Goal: Task Accomplishment & Management: Manage account settings

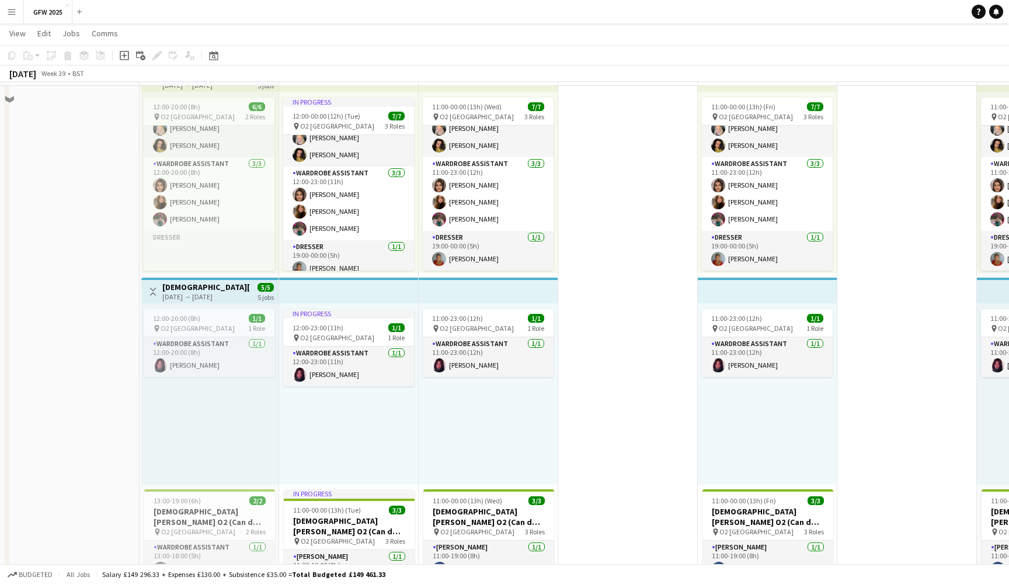
scroll to position [324, 0]
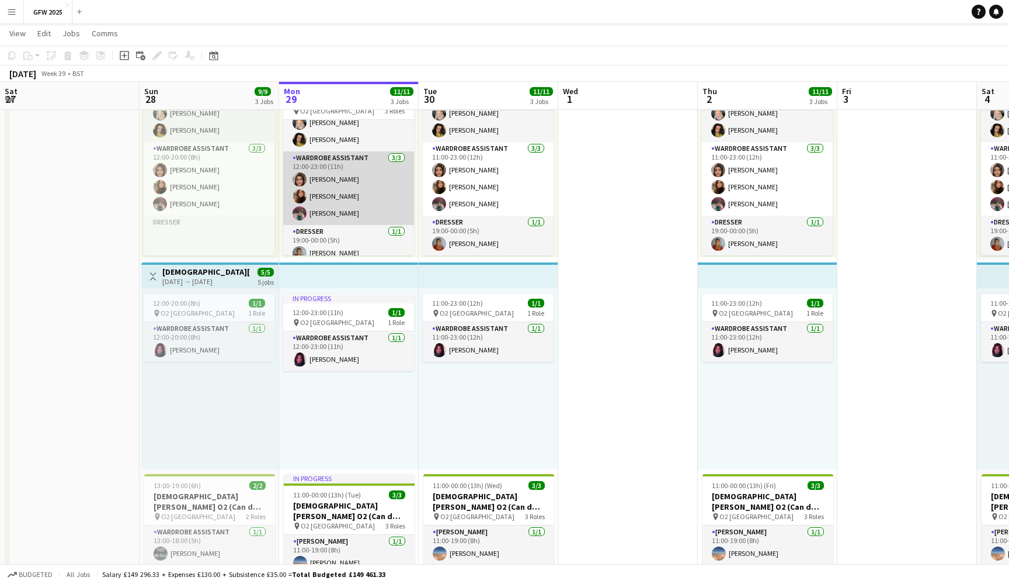
click at [394, 182] on app-card-role "Wardrobe Assistant [DATE] 12:00-23:00 (11h) [PERSON_NAME] [PERSON_NAME] [PERSON…" at bounding box center [348, 188] width 131 height 74
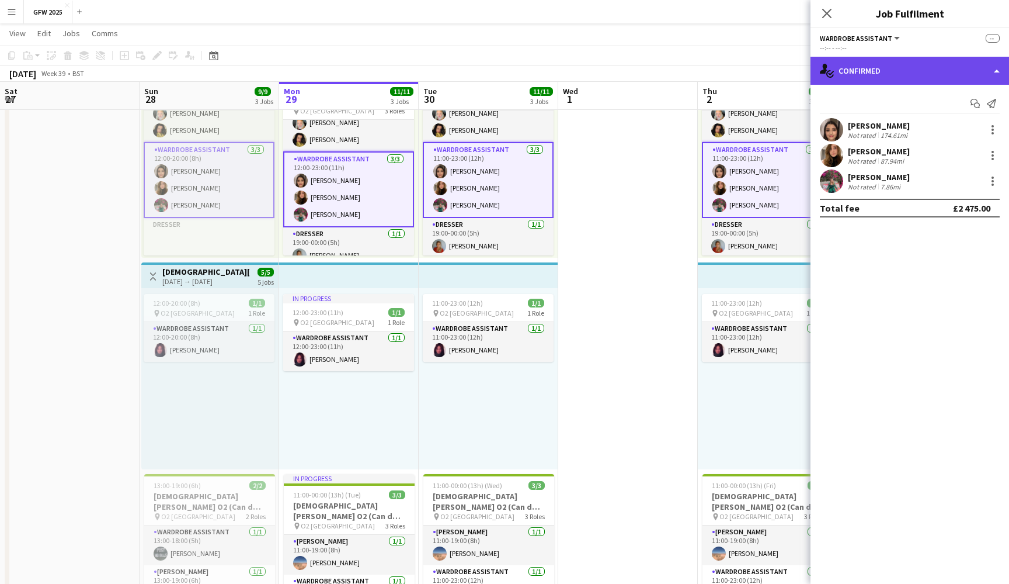
click at [930, 75] on div "single-neutral-actions-check-2 Confirmed" at bounding box center [910, 71] width 199 height 28
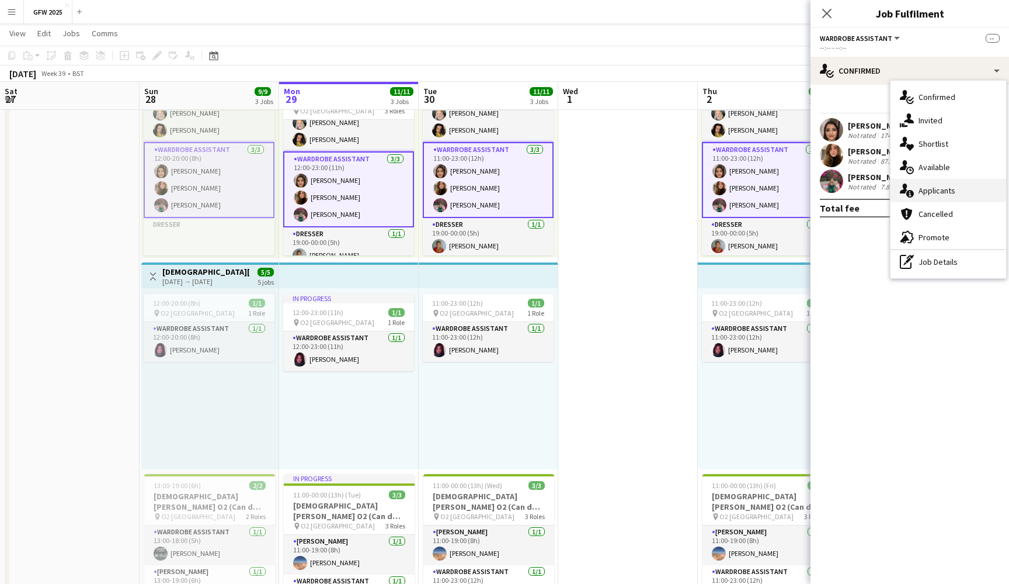
click at [957, 196] on div "single-neutral-actions-information Applicants" at bounding box center [949, 190] width 116 height 23
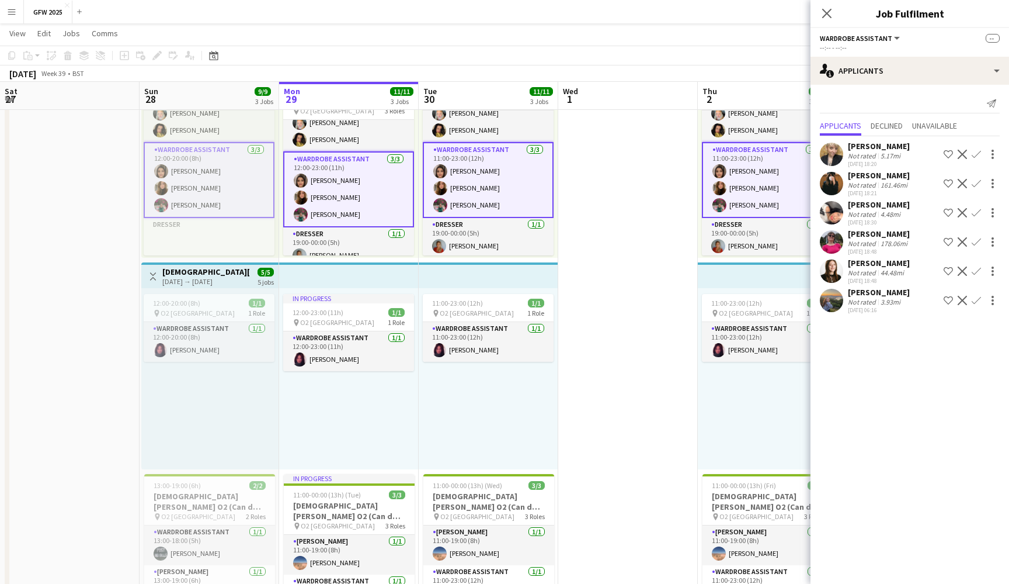
click at [879, 148] on div "[PERSON_NAME]" at bounding box center [879, 146] width 62 height 11
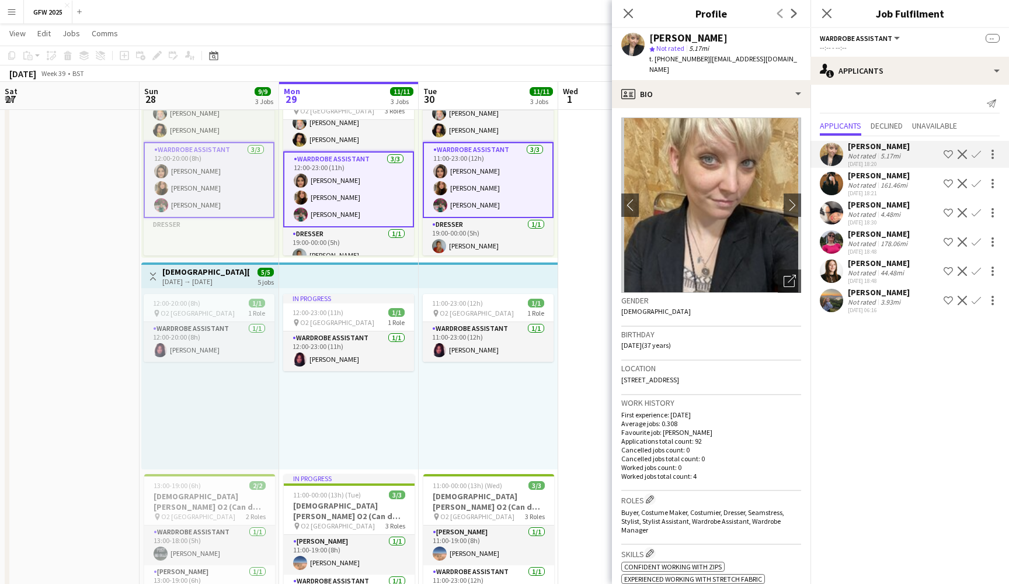
click at [879, 148] on div "[PERSON_NAME]" at bounding box center [879, 146] width 62 height 11
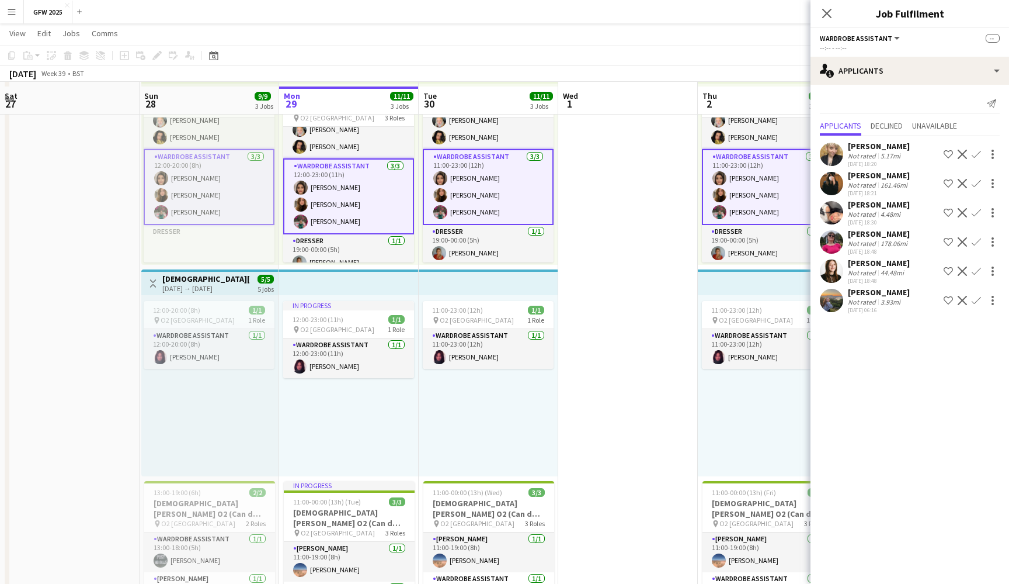
scroll to position [315, 0]
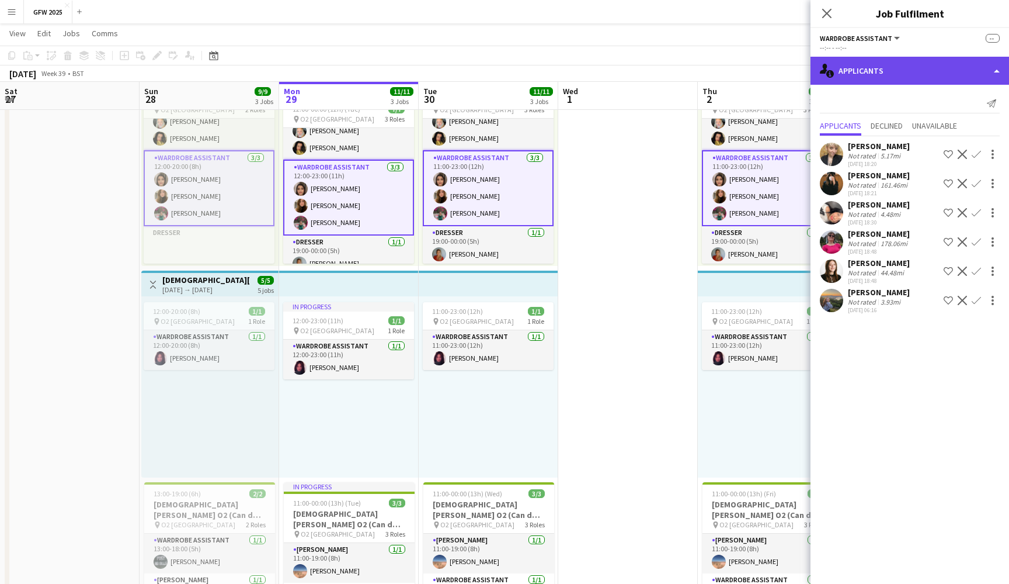
click at [881, 67] on div "single-neutral-actions-information Applicants" at bounding box center [910, 71] width 199 height 28
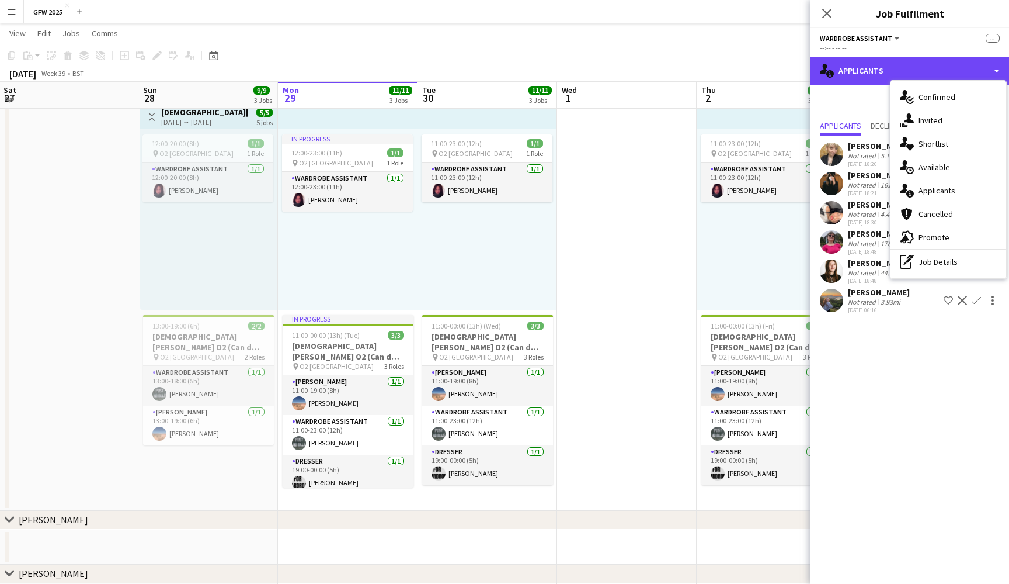
scroll to position [482, 0]
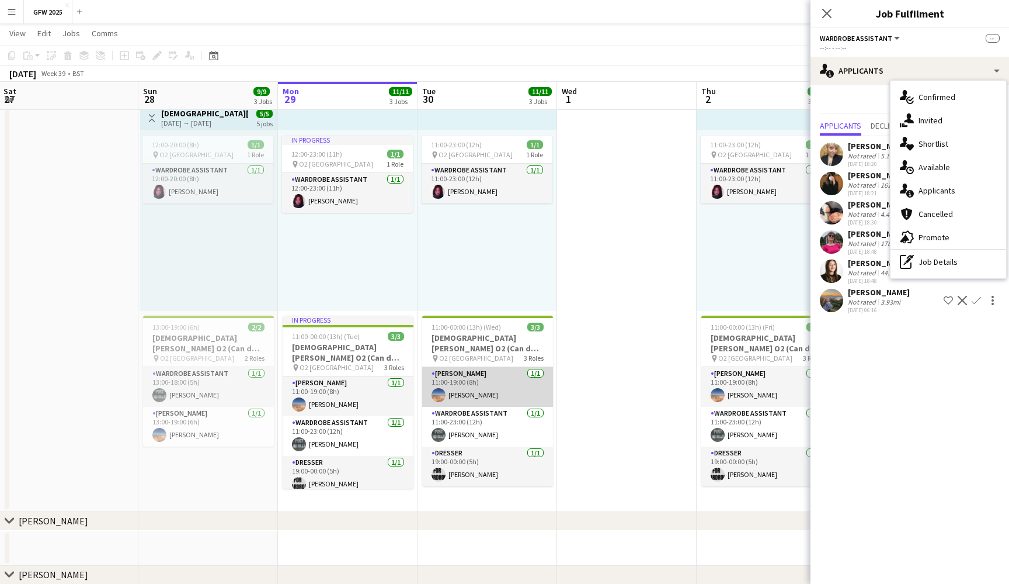
click at [495, 381] on app-card-role "[PERSON_NAME] [DATE] 11:00-19:00 (8h) [PERSON_NAME]" at bounding box center [487, 387] width 131 height 40
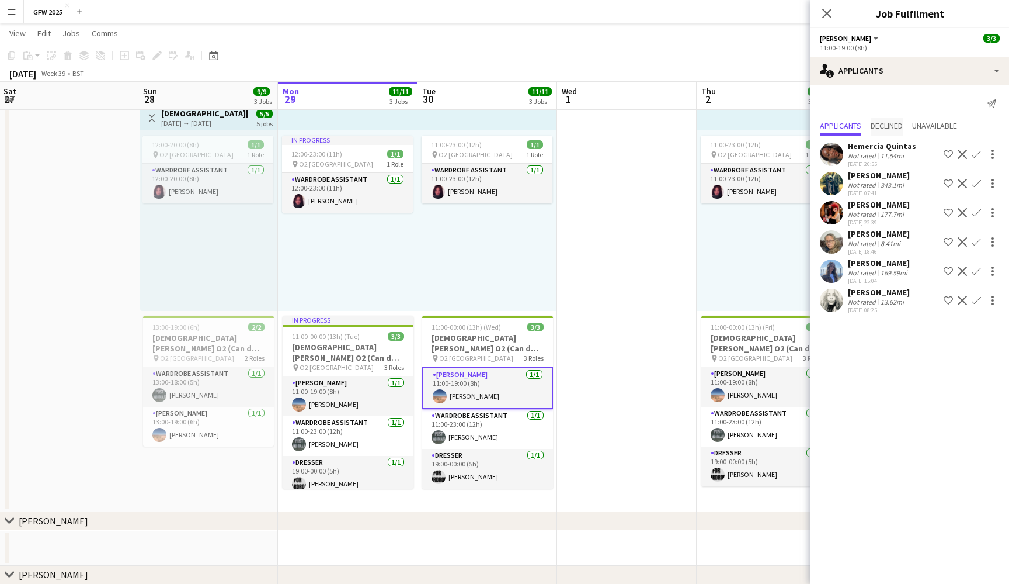
click at [899, 124] on span "Declined" at bounding box center [887, 126] width 32 height 8
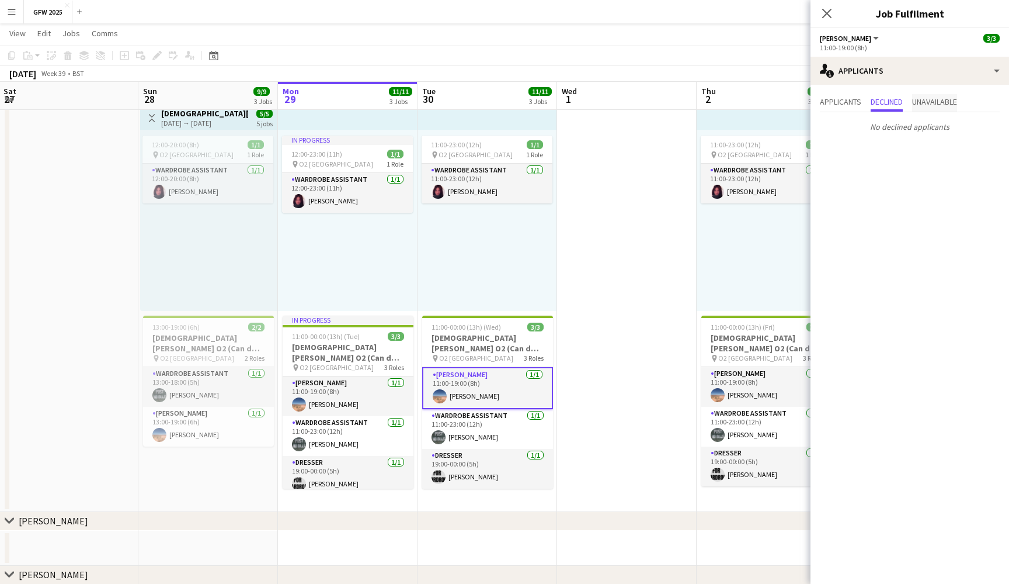
click at [946, 109] on span "Unavailable" at bounding box center [934, 103] width 45 height 18
click at [882, 107] on span "Declined" at bounding box center [887, 103] width 32 height 18
click at [851, 102] on span "Applicants" at bounding box center [840, 102] width 41 height 8
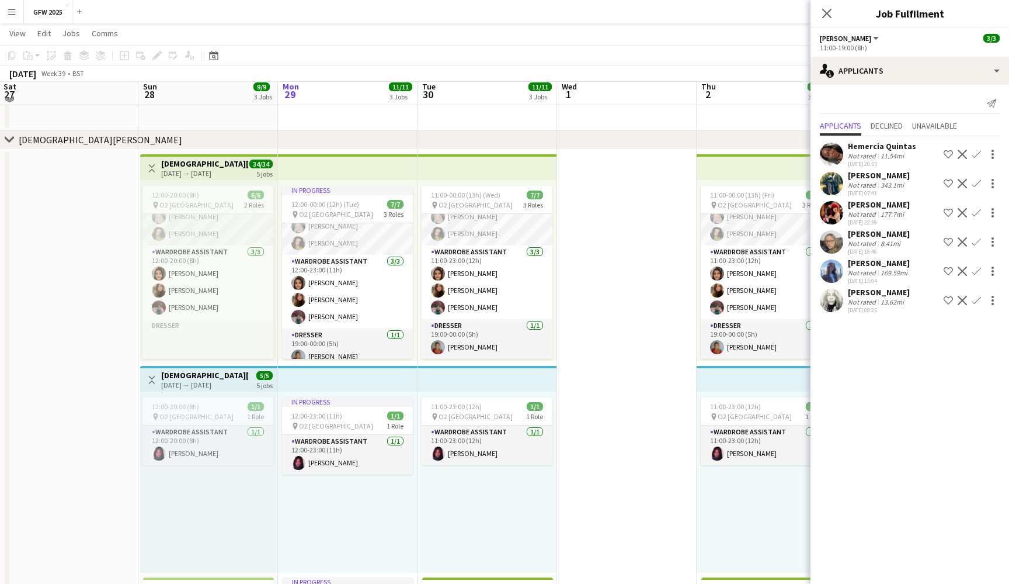
scroll to position [216, 0]
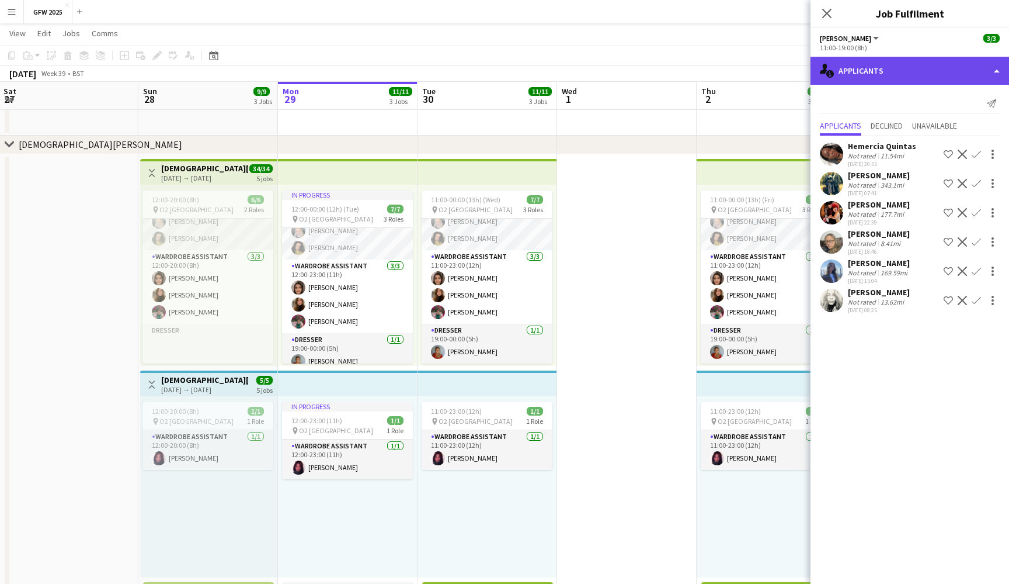
click at [924, 65] on div "single-neutral-actions-information Applicants" at bounding box center [910, 71] width 199 height 28
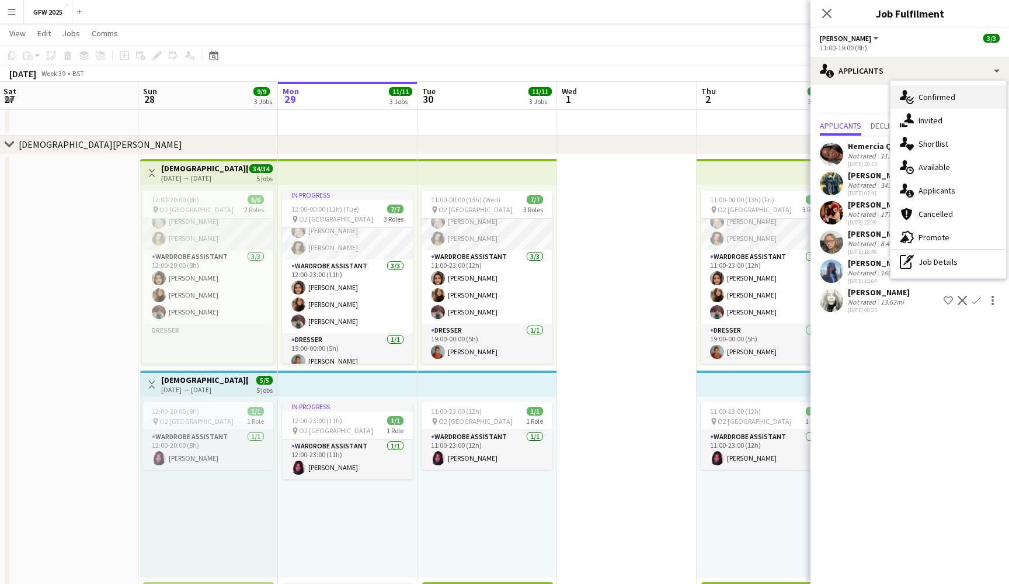
click at [952, 92] on span "Confirmed" at bounding box center [937, 97] width 37 height 11
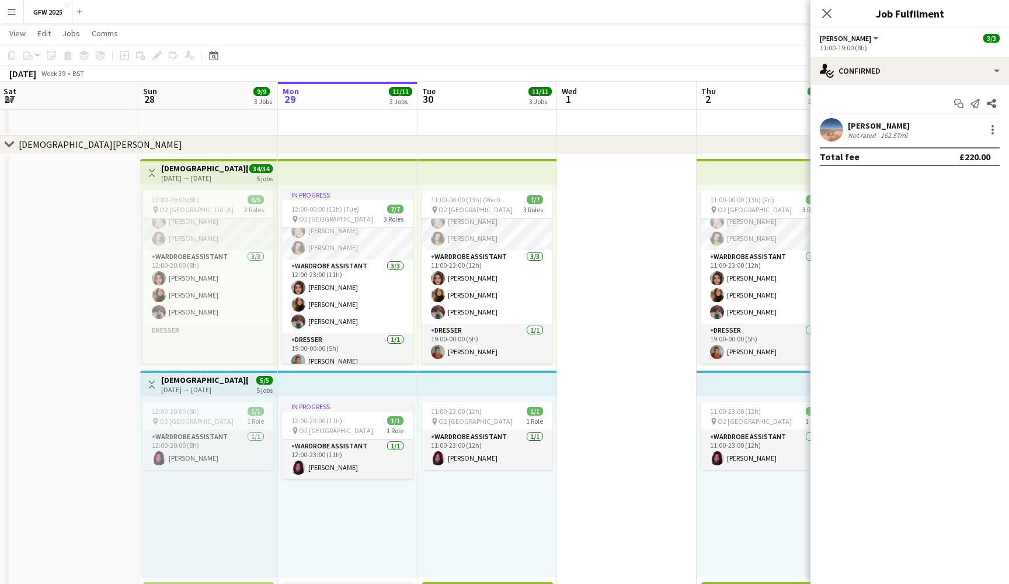
click at [901, 128] on div "[PERSON_NAME]" at bounding box center [879, 125] width 62 height 11
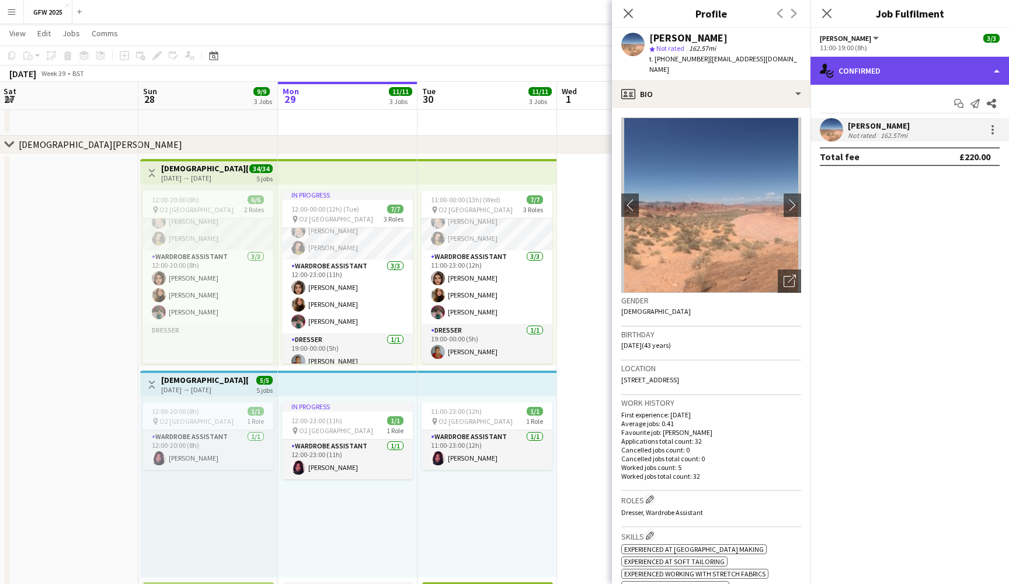
click at [939, 67] on div "single-neutral-actions-check-2 Confirmed" at bounding box center [910, 71] width 199 height 28
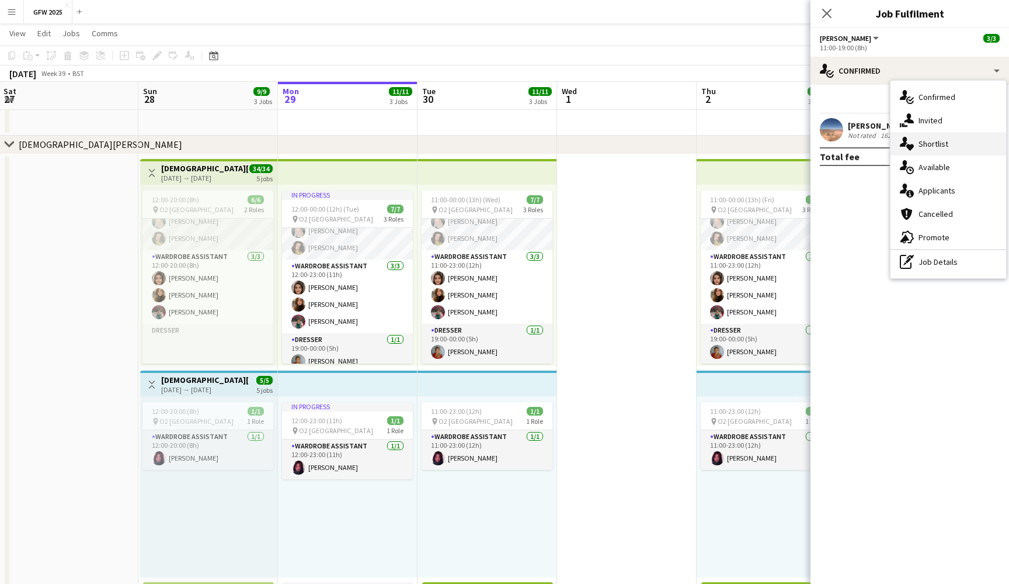
click at [952, 146] on div "single-neutral-actions-heart Shortlist" at bounding box center [949, 143] width 116 height 23
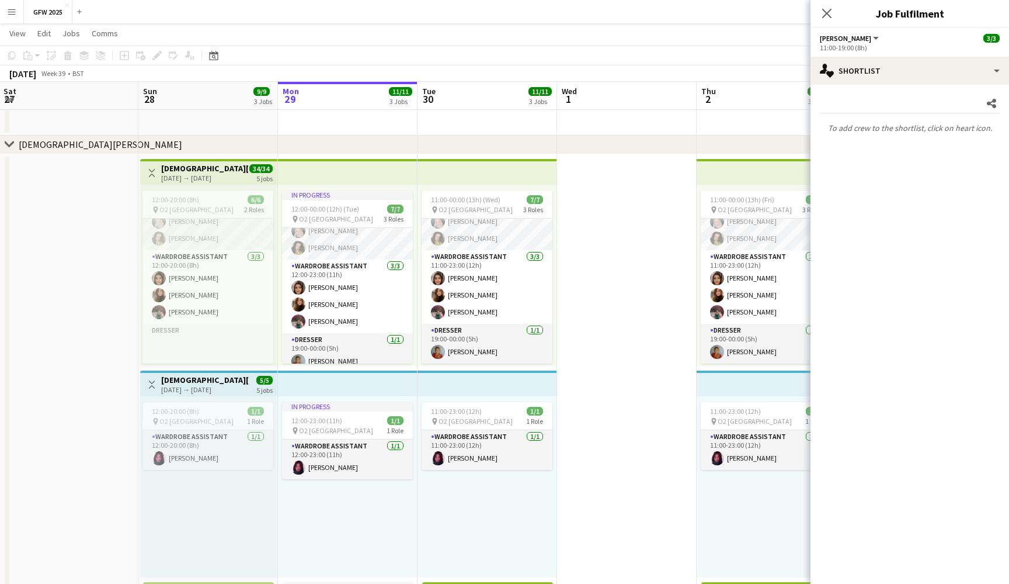
click at [945, 55] on app-options-switcher "[PERSON_NAME] All roles [PERSON_NAME] [DATE] 11:00-19:00 (8h)" at bounding box center [910, 42] width 199 height 29
click at [946, 65] on div "single-neutral-actions-heart Shortlist" at bounding box center [910, 71] width 199 height 28
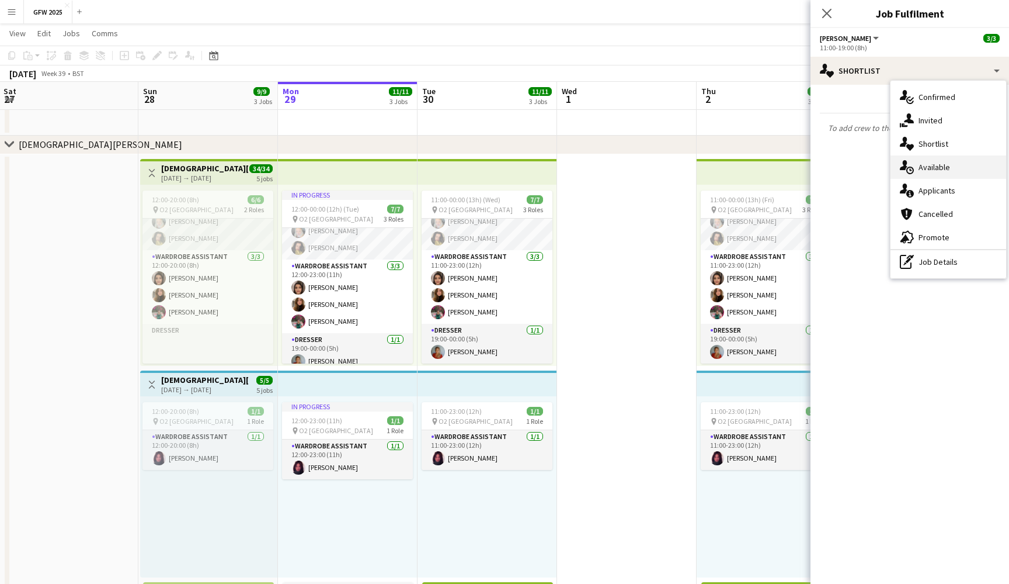
click at [953, 162] on div "single-neutral-actions-upload Available" at bounding box center [949, 166] width 116 height 23
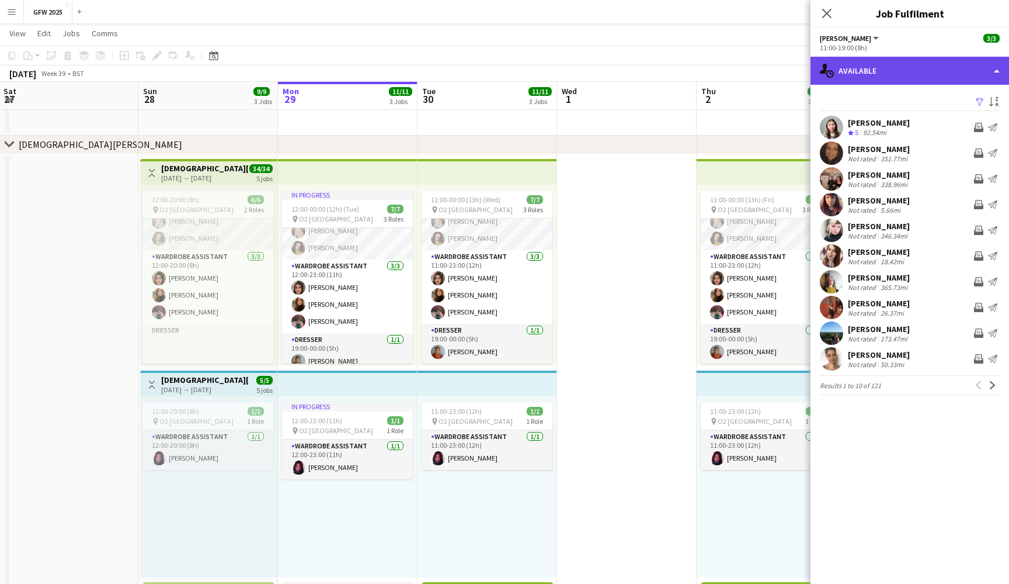
click at [944, 67] on div "single-neutral-actions-upload Available" at bounding box center [910, 71] width 199 height 28
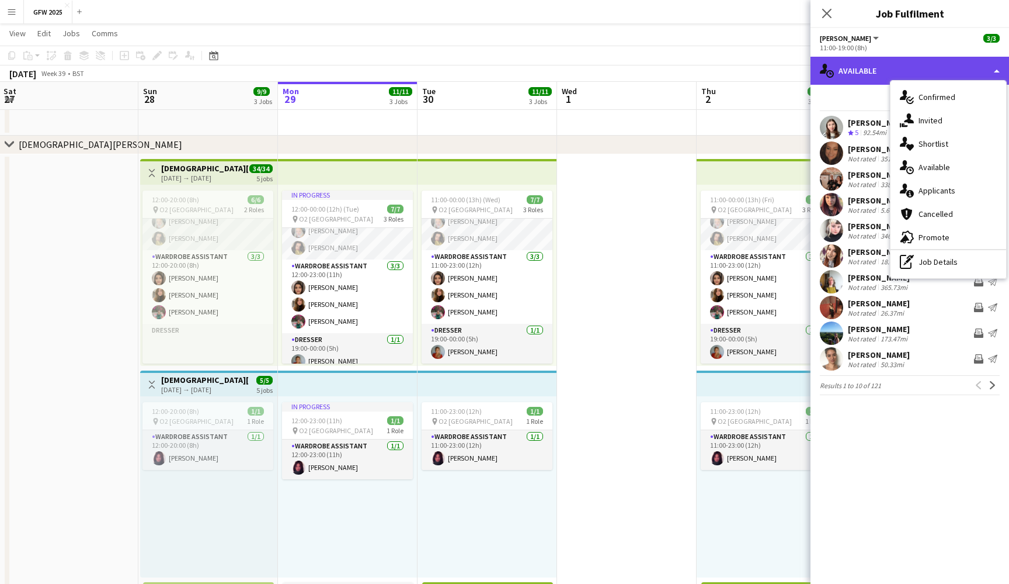
click at [855, 75] on div "single-neutral-actions-upload Available" at bounding box center [910, 71] width 199 height 28
click at [669, 270] on app-date-cell at bounding box center [627, 466] width 140 height 624
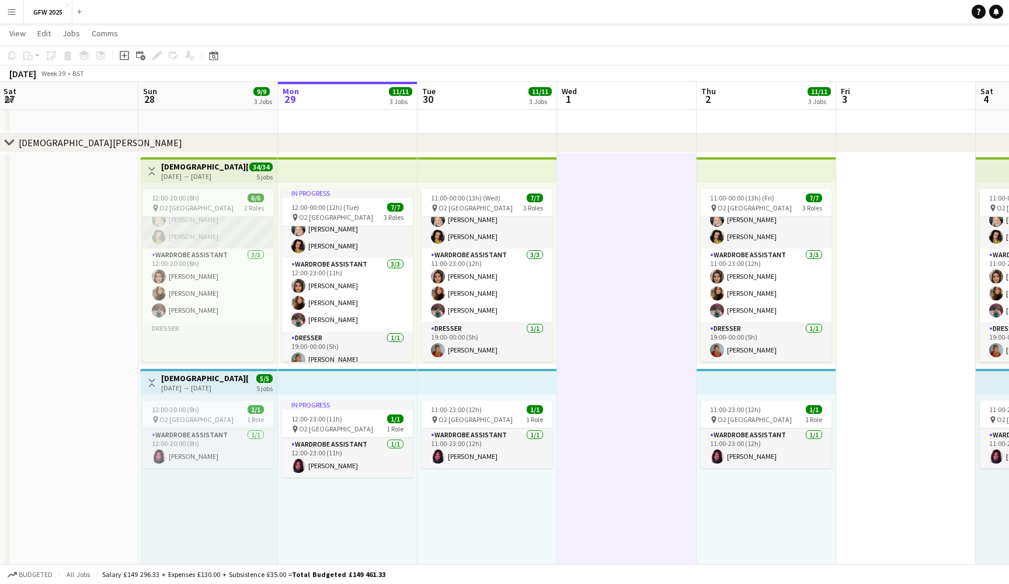
scroll to position [19, 0]
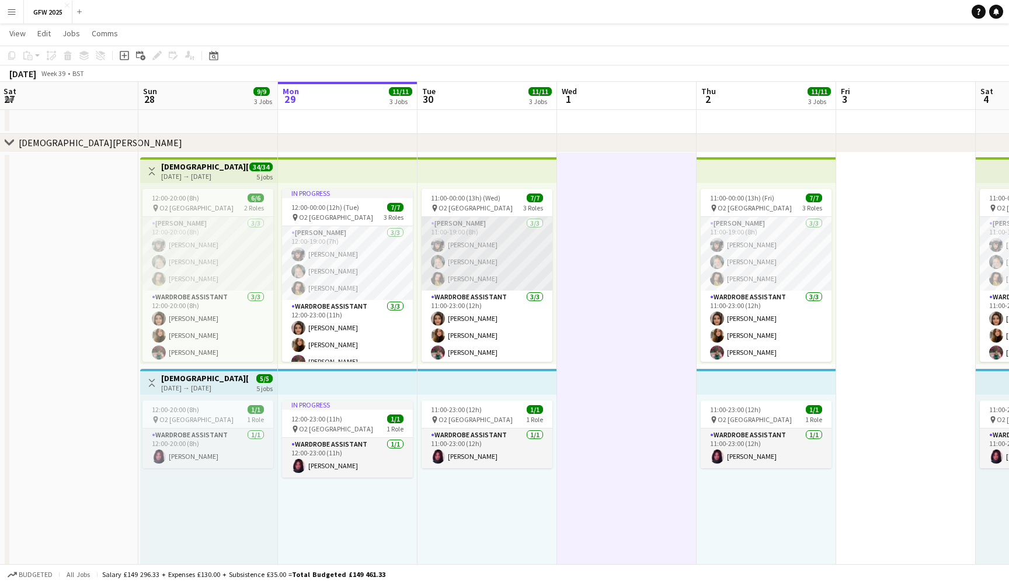
click at [483, 259] on app-card-role "[PERSON_NAME] [DATE] 11:00-19:00 (8h) [PERSON_NAME] [PERSON_NAME] [PERSON_NAME]" at bounding box center [487, 254] width 131 height 74
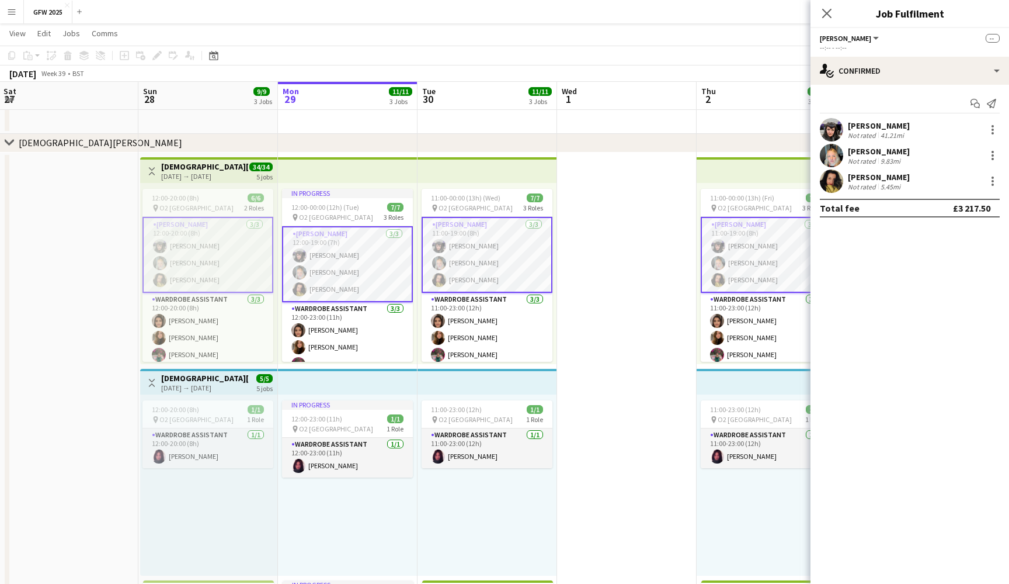
click at [941, 86] on div "Start chat Send notification [PERSON_NAME] Not rated 41.21mi [PERSON_NAME] Not …" at bounding box center [910, 156] width 199 height 142
click at [946, 74] on div "single-neutral-actions-check-2 Confirmed" at bounding box center [910, 71] width 199 height 28
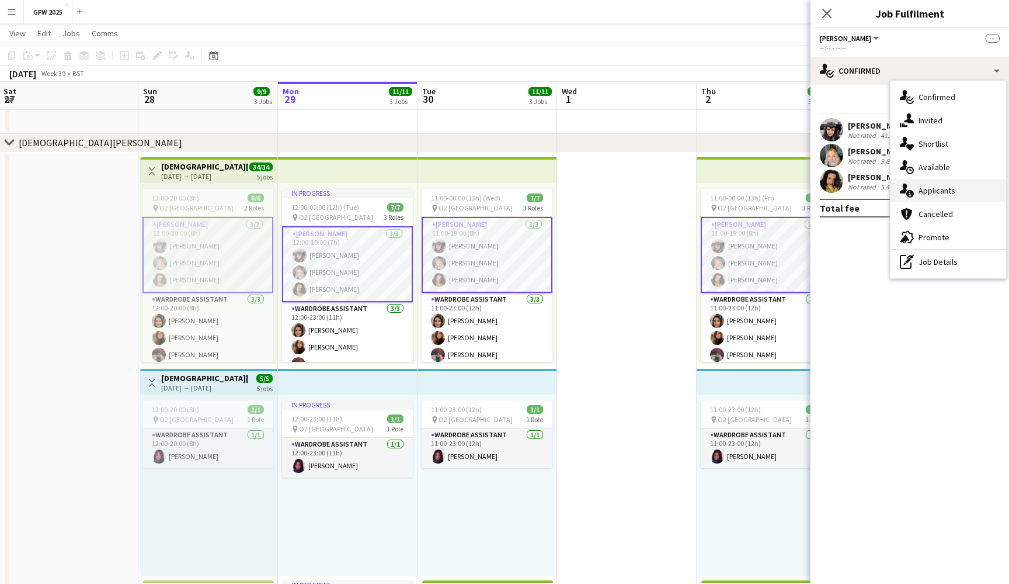
click at [956, 189] on div "single-neutral-actions-information Applicants" at bounding box center [949, 190] width 116 height 23
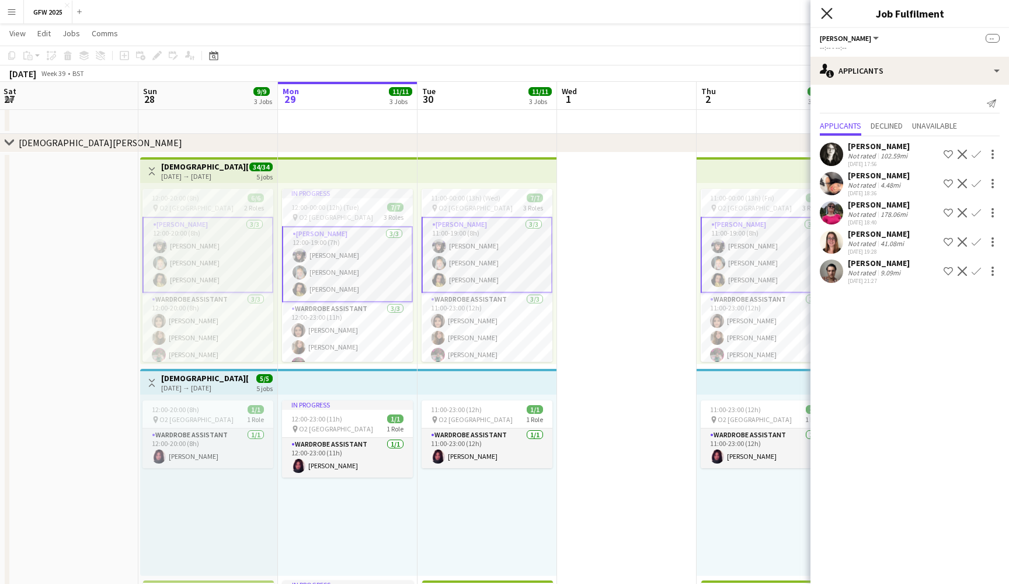
click at [824, 12] on icon "Close pop-in" at bounding box center [826, 13] width 11 height 11
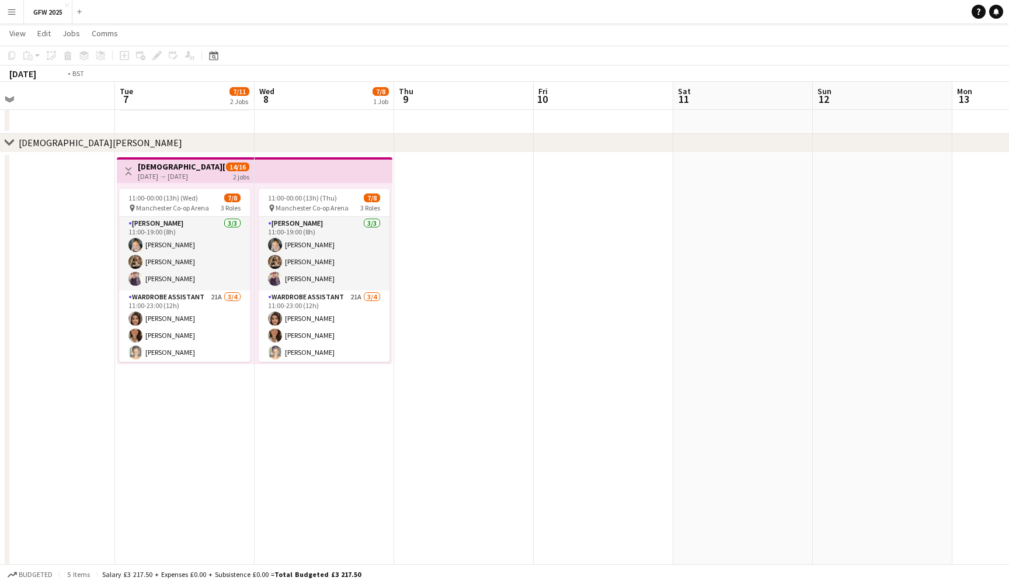
scroll to position [0, 242]
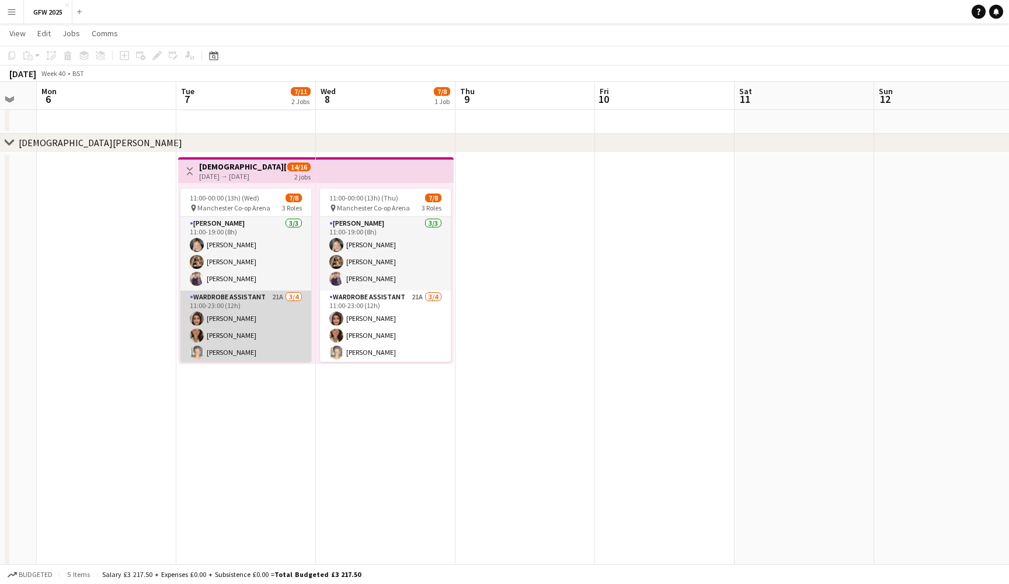
click at [275, 334] on app-card-role "Wardrobe Assistant 21A [DATE] 11:00-23:00 (12h) [PERSON_NAME] [PERSON_NAME] [PE…" at bounding box center [246, 335] width 131 height 91
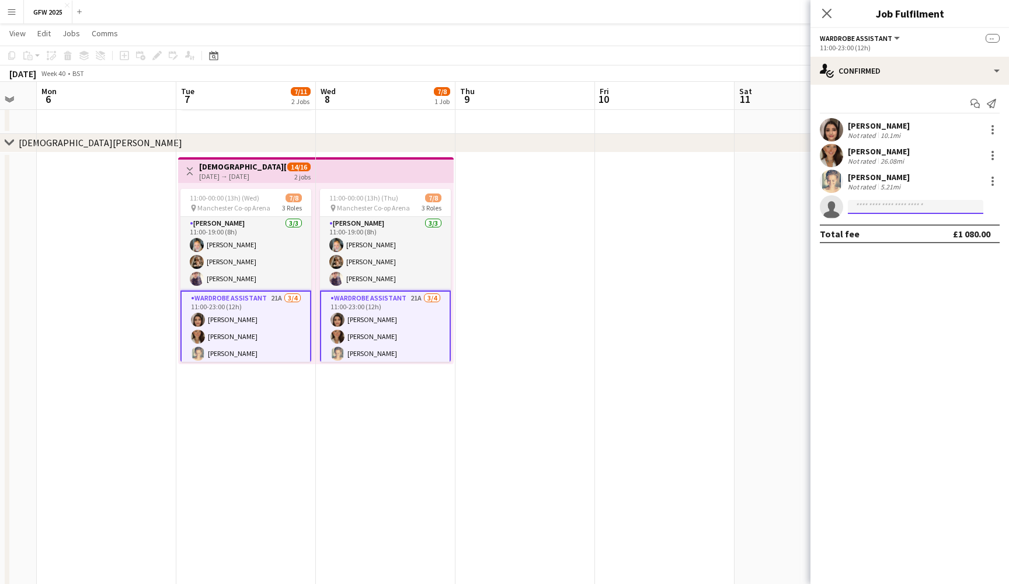
click at [911, 207] on input at bounding box center [916, 207] width 136 height 14
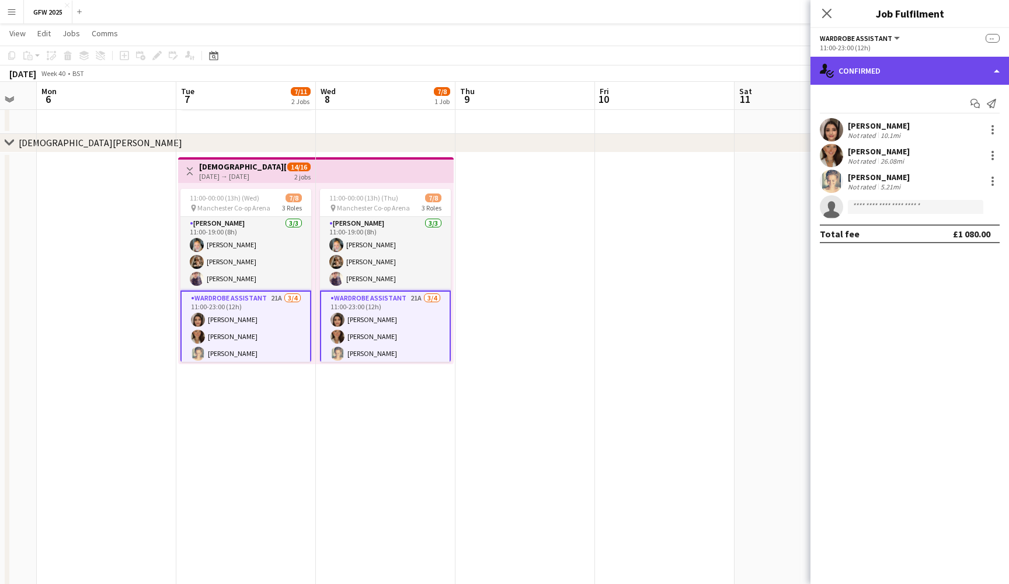
click at [938, 79] on div "single-neutral-actions-check-2 Confirmed" at bounding box center [910, 71] width 199 height 28
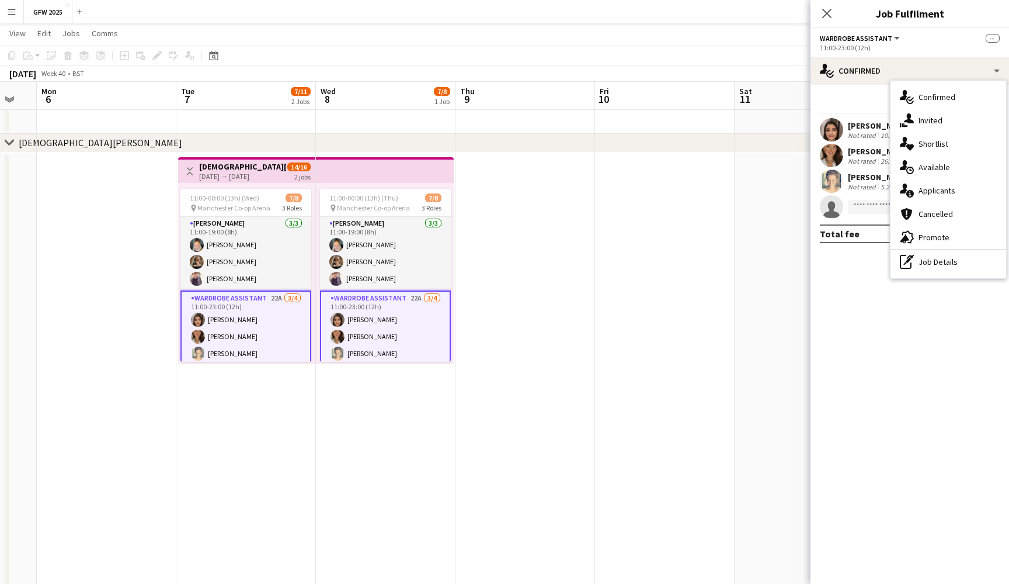
click at [15, 8] on app-icon "Menu" at bounding box center [11, 11] width 9 height 9
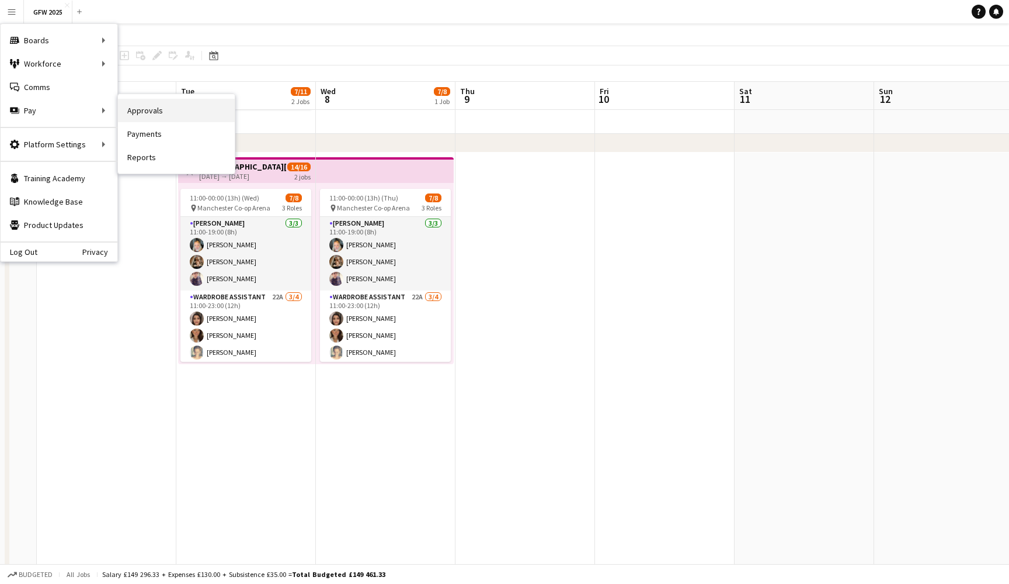
click at [171, 106] on link "Approvals" at bounding box center [176, 110] width 117 height 23
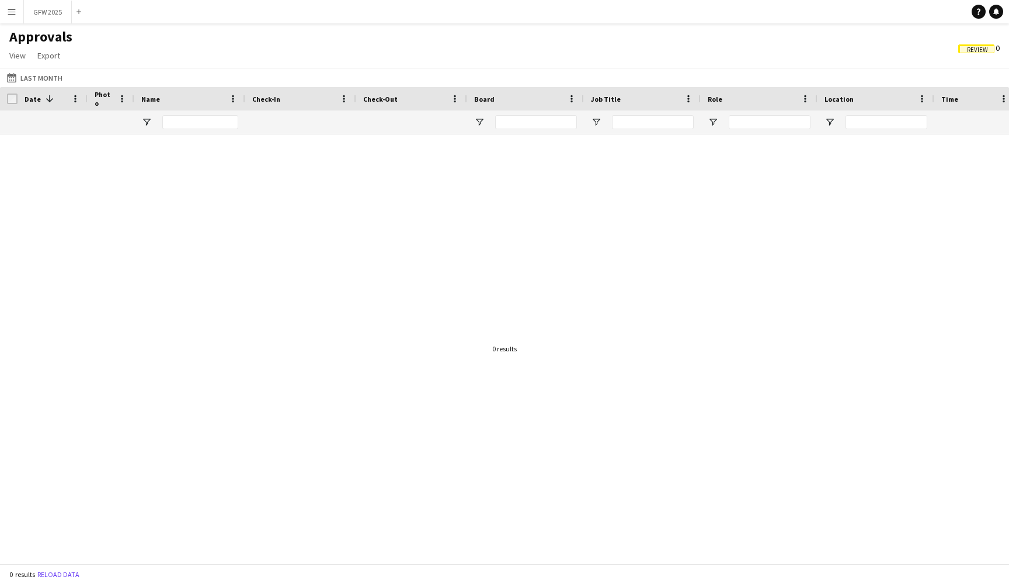
click at [12, 14] on app-icon "Menu" at bounding box center [11, 11] width 9 height 9
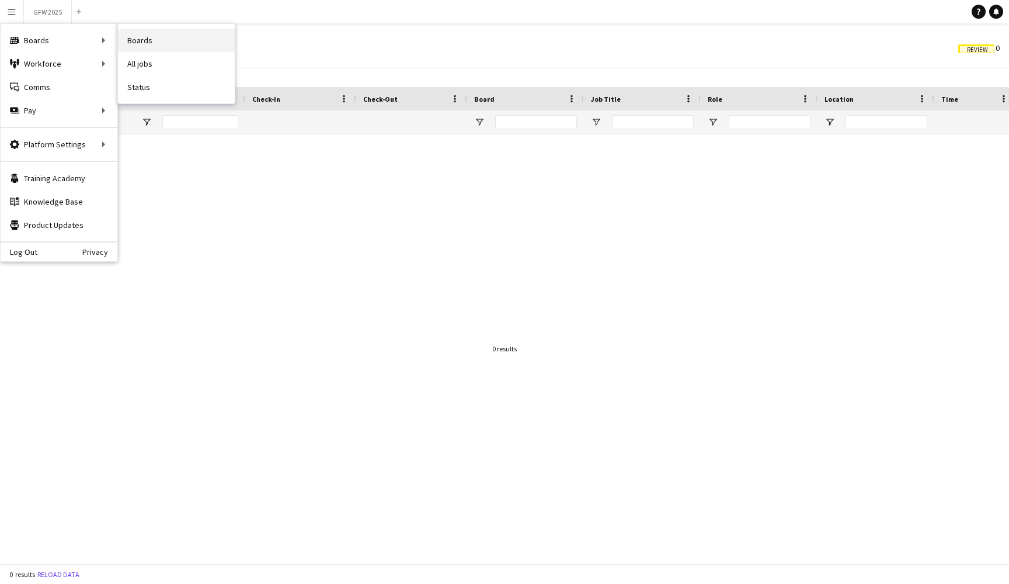
click at [160, 32] on link "Boards" at bounding box center [176, 40] width 117 height 23
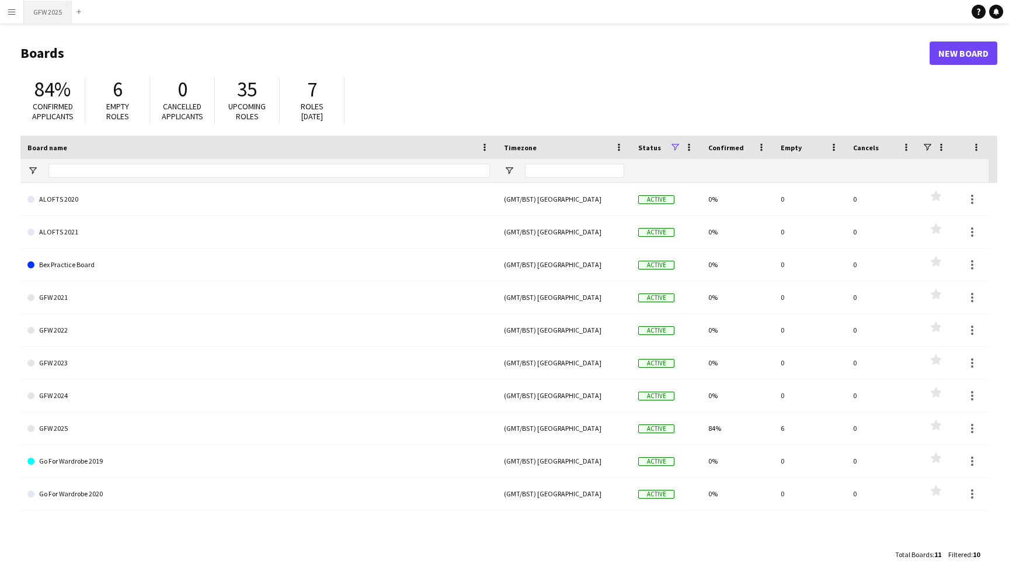
click at [38, 15] on button "GFW 2025 Close" at bounding box center [48, 12] width 48 height 23
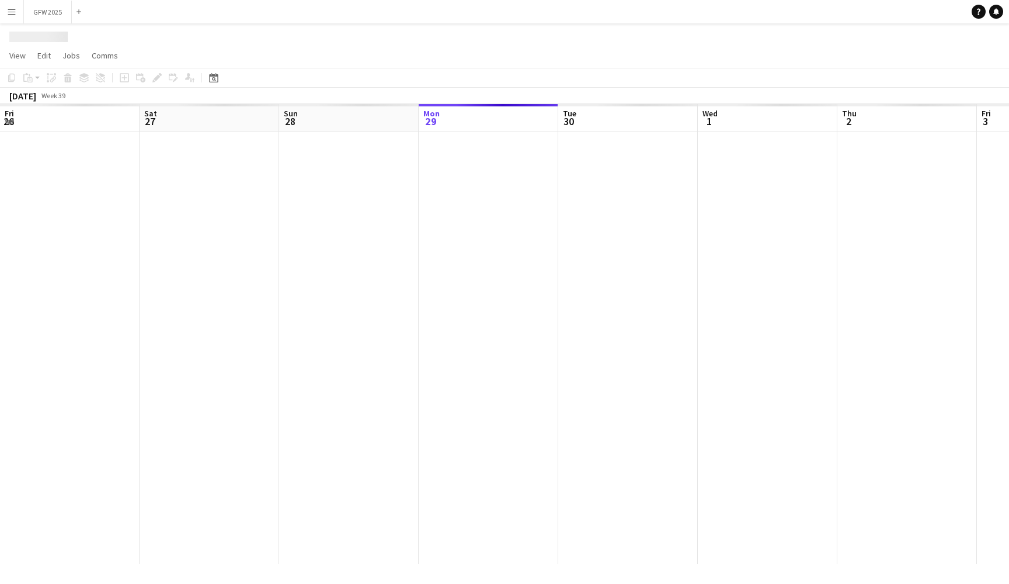
scroll to position [0, 279]
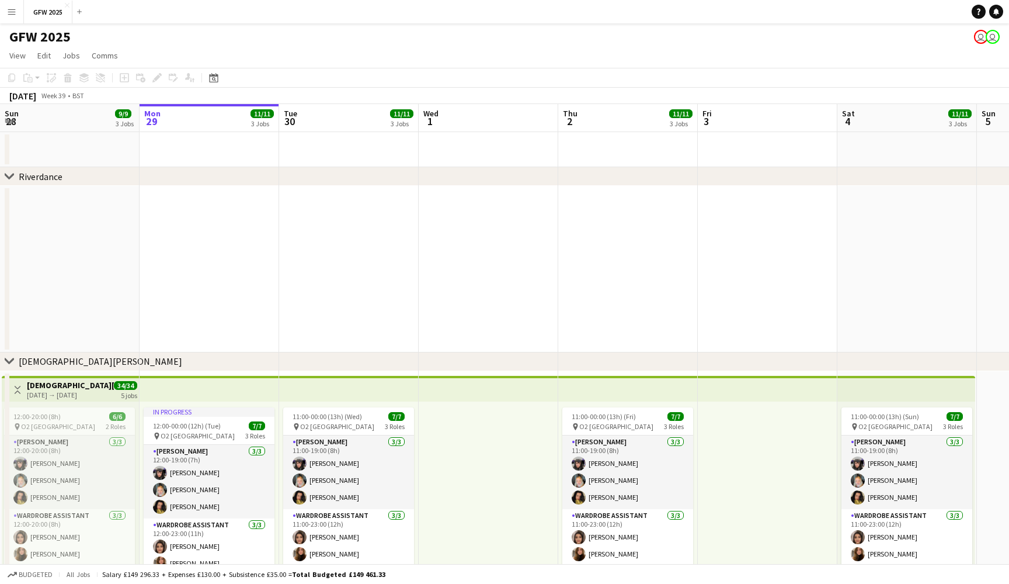
click at [505, 269] on app-date-cell at bounding box center [489, 269] width 140 height 166
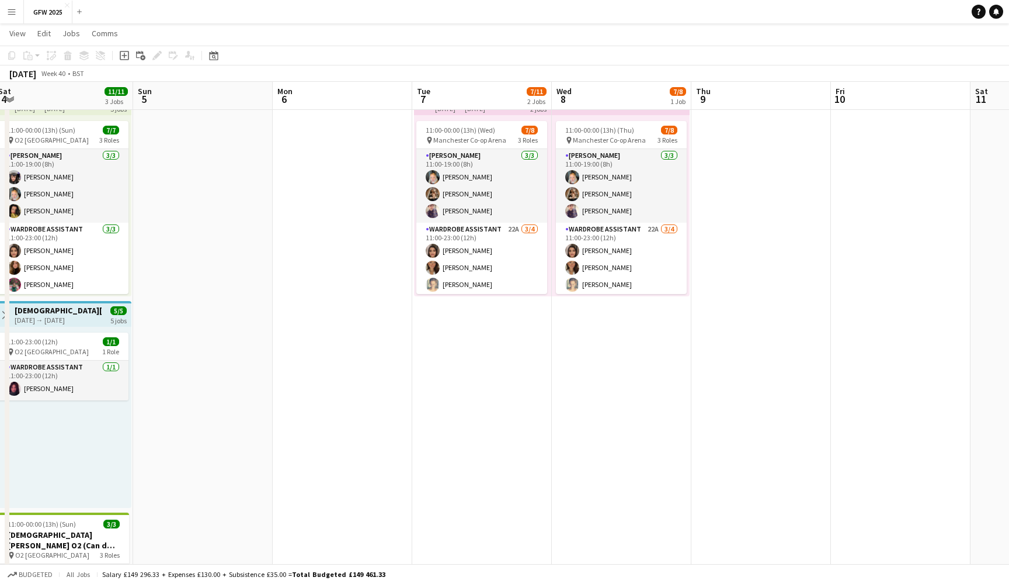
scroll to position [0, 293]
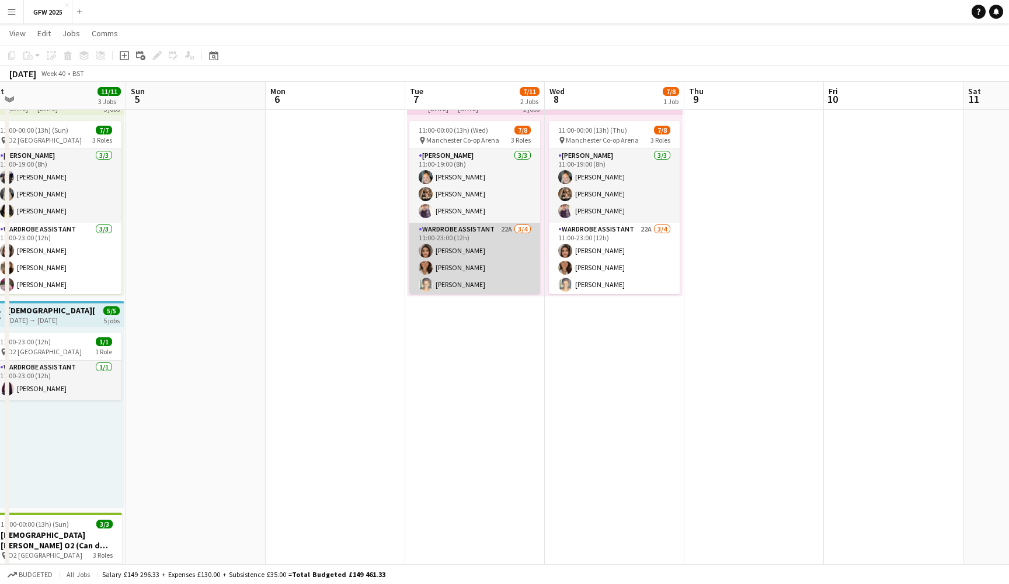
click at [488, 270] on app-card-role "Wardrobe Assistant 22A [DATE] 11:00-23:00 (12h) [PERSON_NAME] [PERSON_NAME] [PE…" at bounding box center [475, 268] width 131 height 91
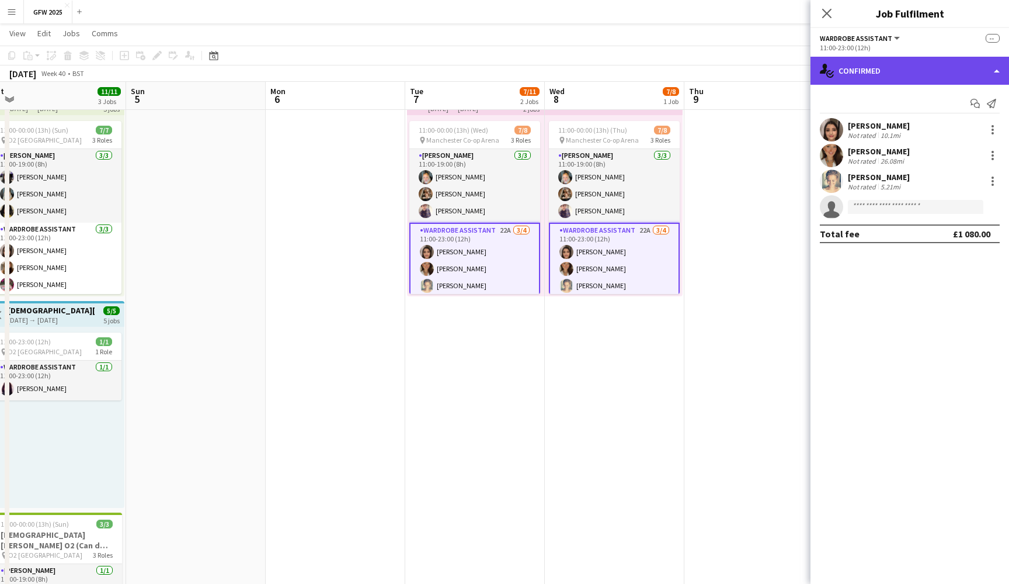
click at [930, 70] on div "single-neutral-actions-check-2 Confirmed" at bounding box center [910, 71] width 199 height 28
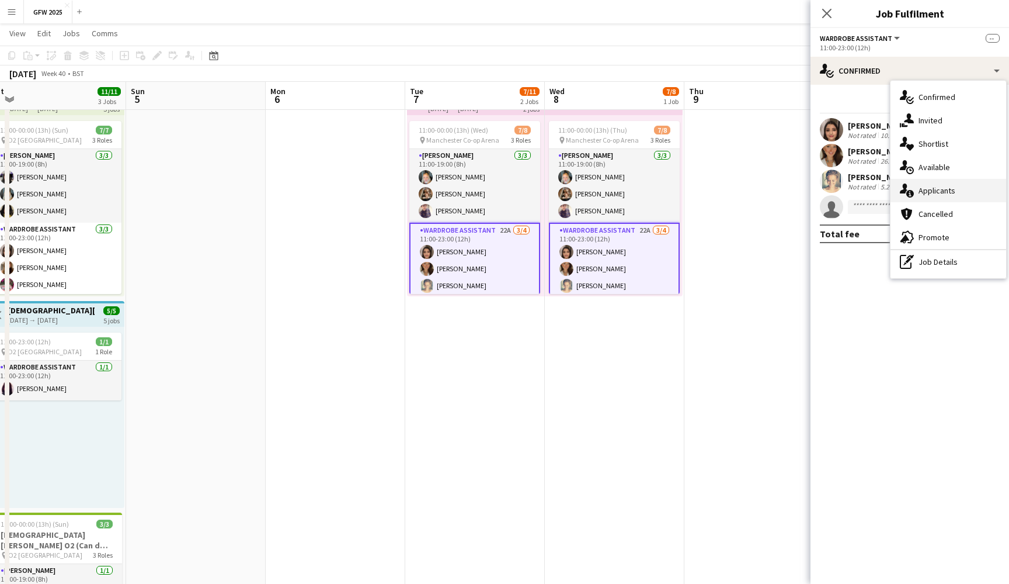
click at [948, 192] on span "Applicants" at bounding box center [937, 190] width 37 height 11
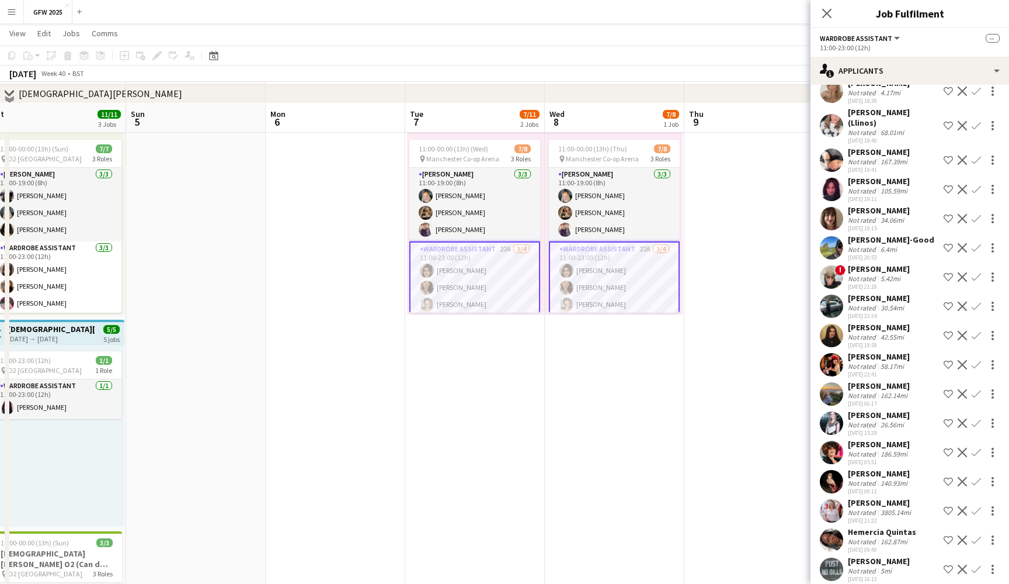
scroll to position [260, 0]
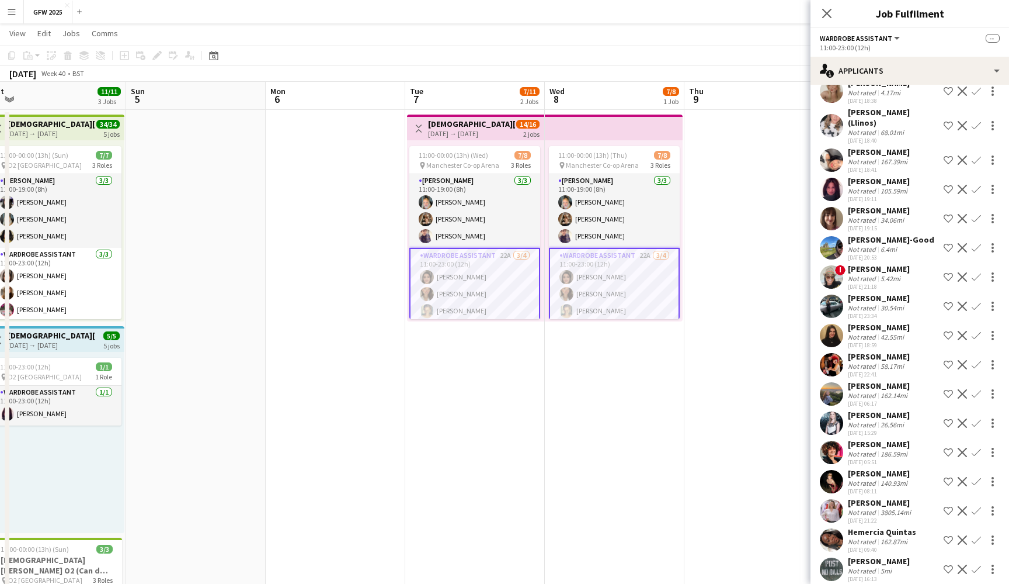
click at [875, 322] on div "[PERSON_NAME]" at bounding box center [879, 327] width 62 height 11
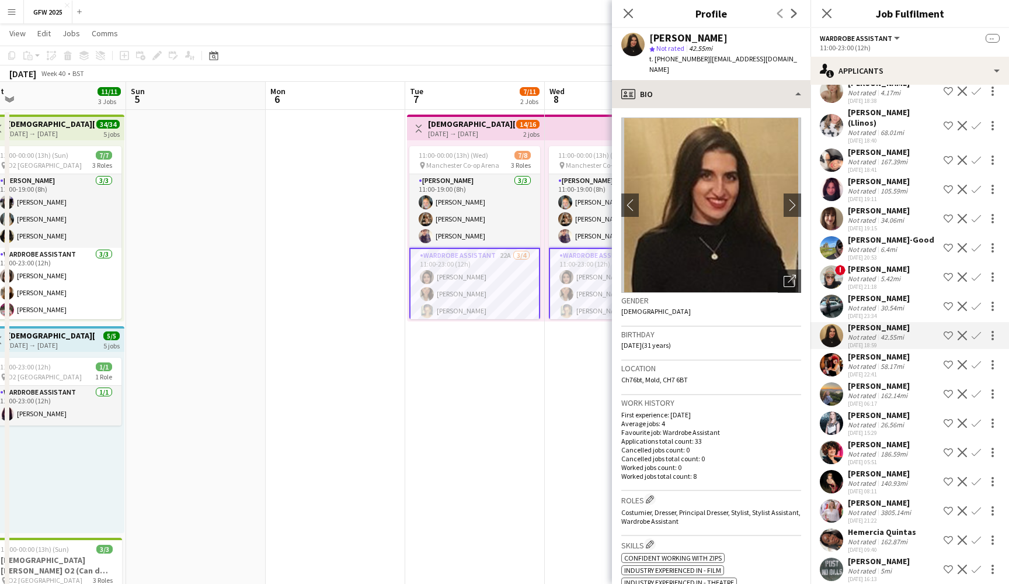
scroll to position [0, 0]
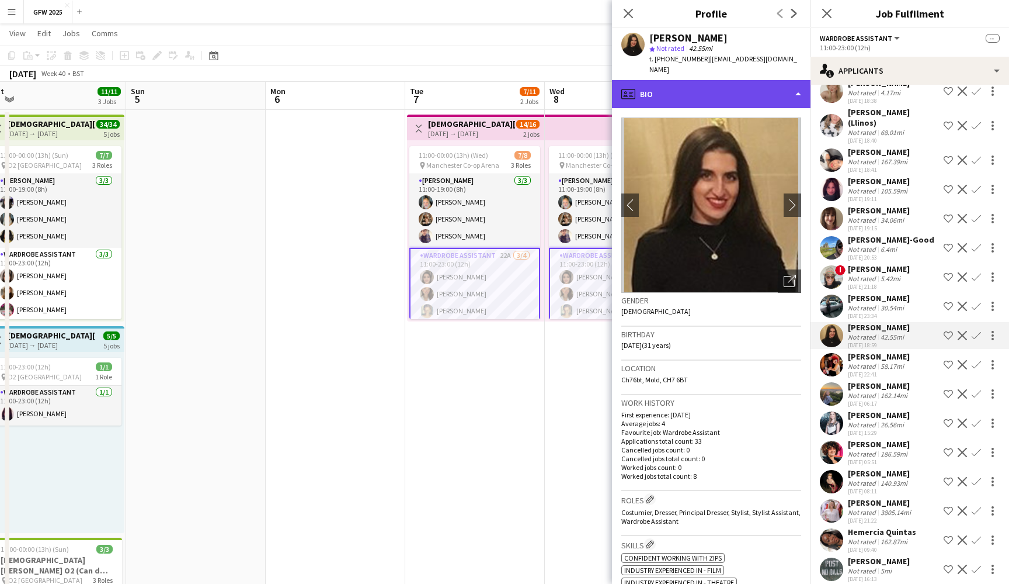
click at [763, 88] on div "profile Bio" at bounding box center [711, 94] width 199 height 28
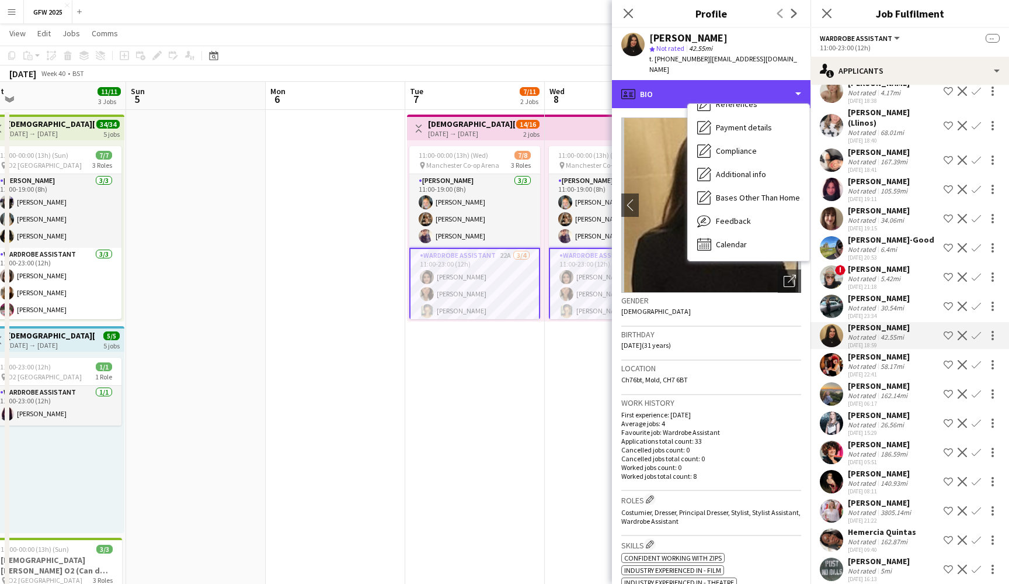
scroll to position [133, 0]
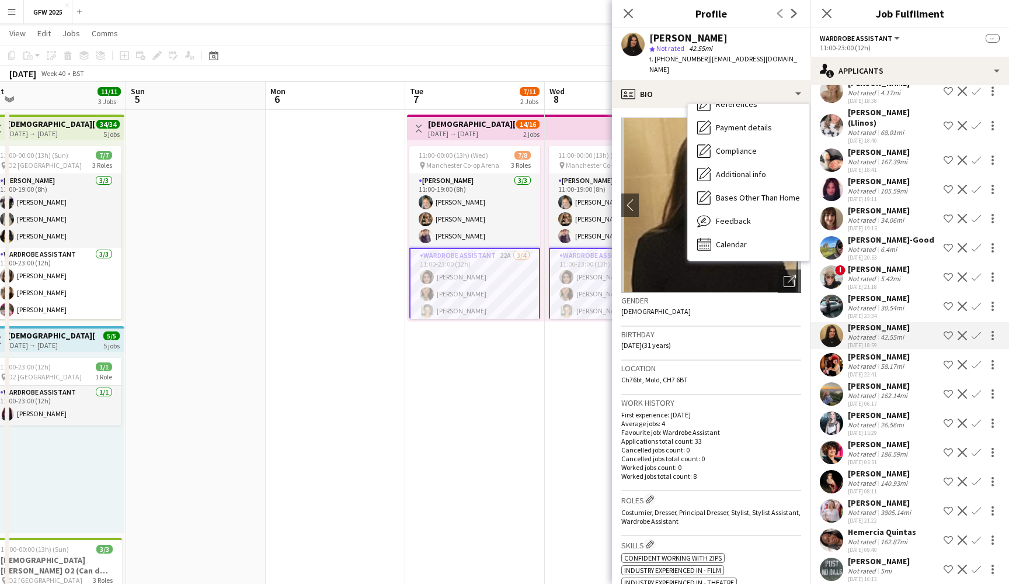
click at [764, 192] on span "Bases Other Than Home" at bounding box center [758, 197] width 84 height 11
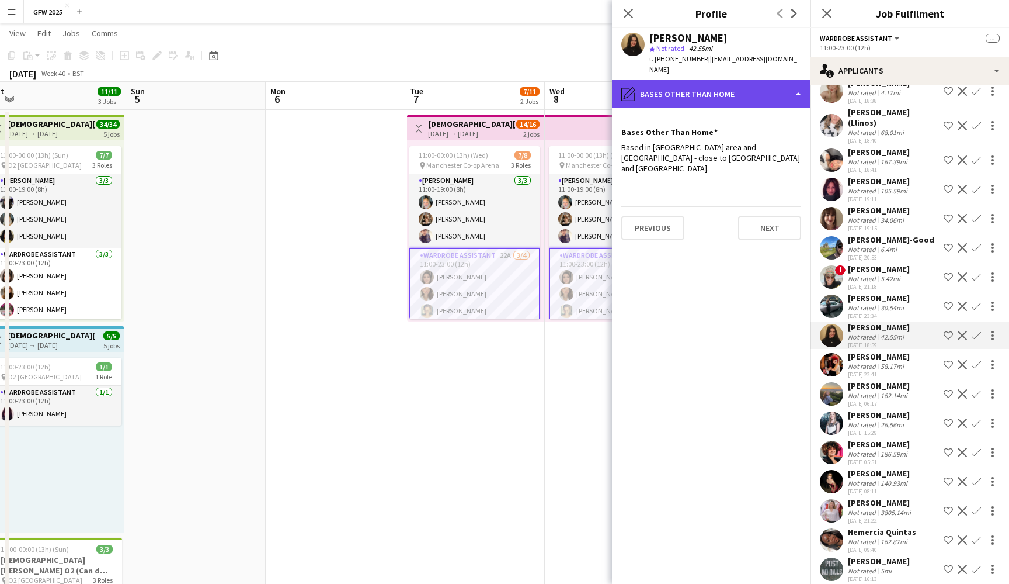
click at [754, 80] on div "pencil4 Bases Other Than Home" at bounding box center [711, 94] width 199 height 28
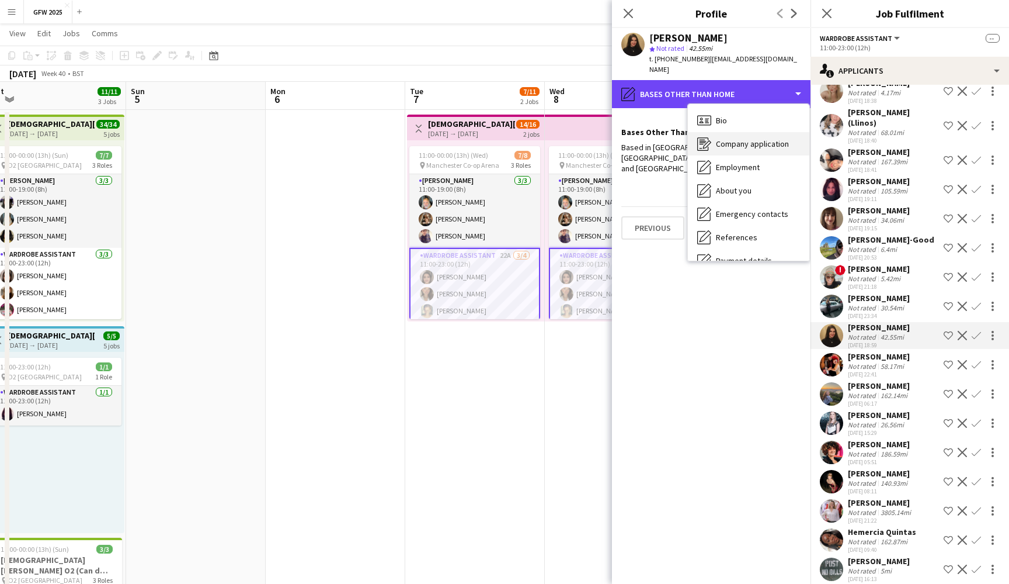
scroll to position [0, 0]
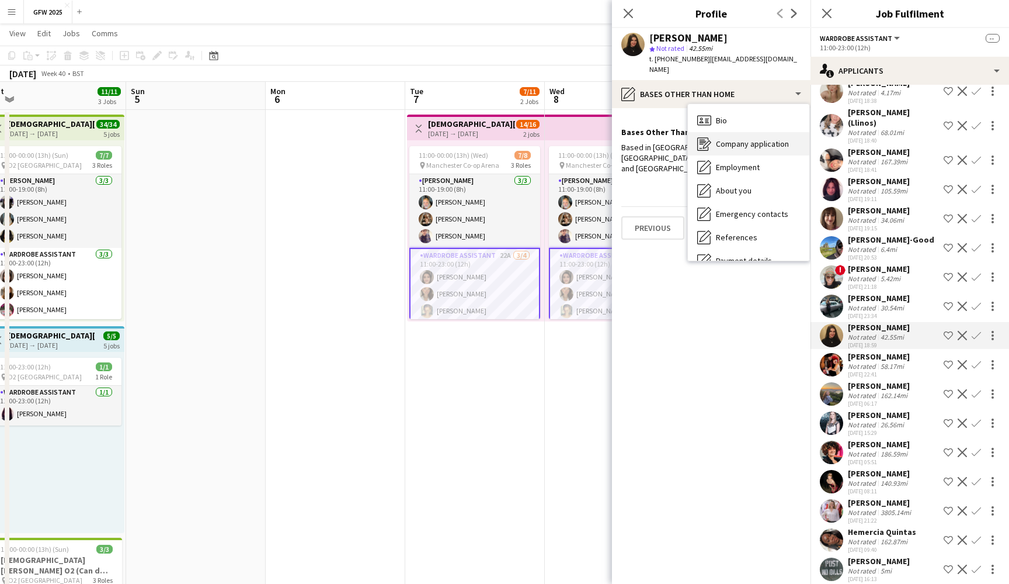
click at [771, 138] on span "Company application" at bounding box center [752, 143] width 73 height 11
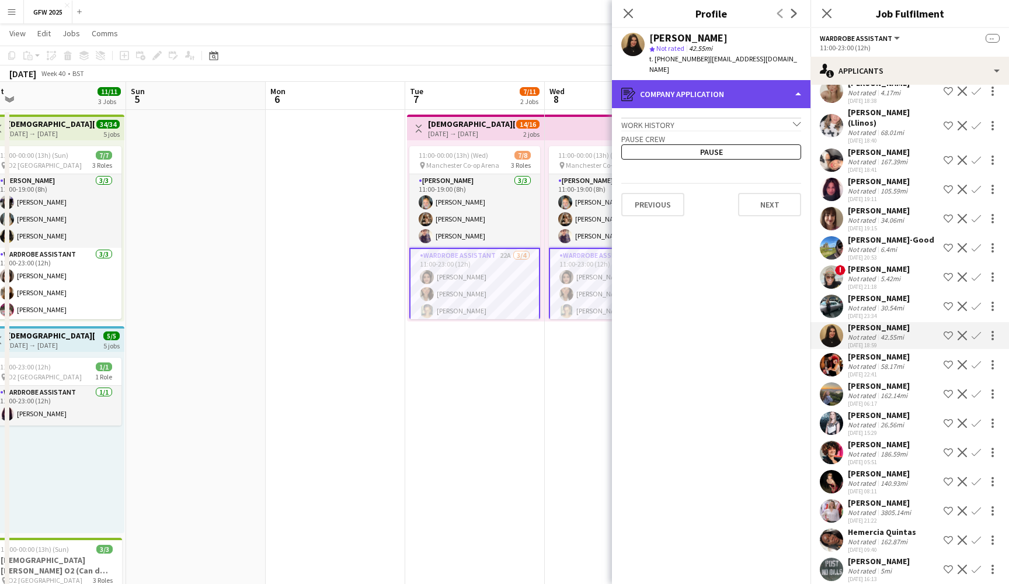
click at [764, 86] on div "register Company application" at bounding box center [711, 94] width 199 height 28
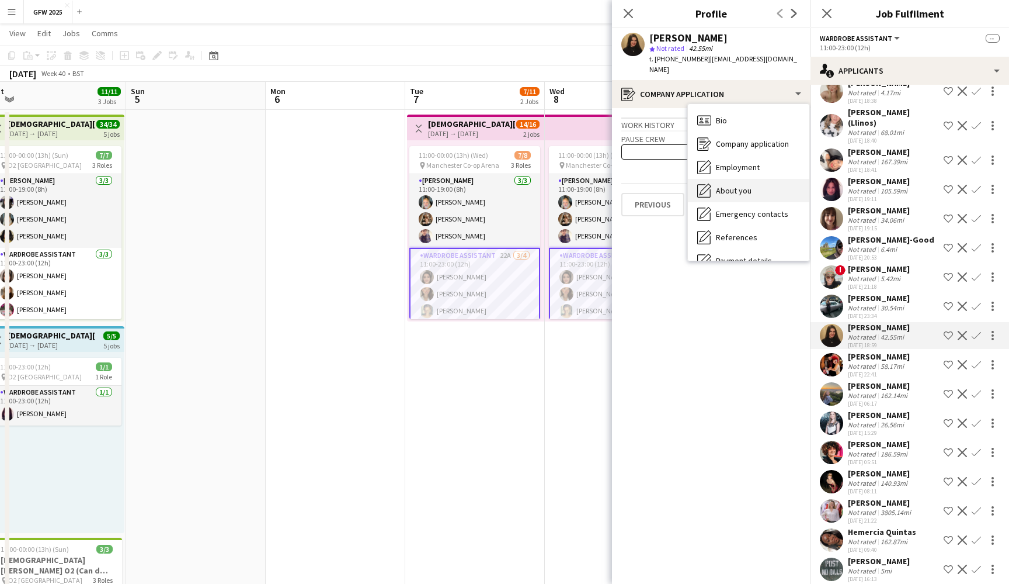
click at [779, 181] on div "About you About you" at bounding box center [749, 190] width 122 height 23
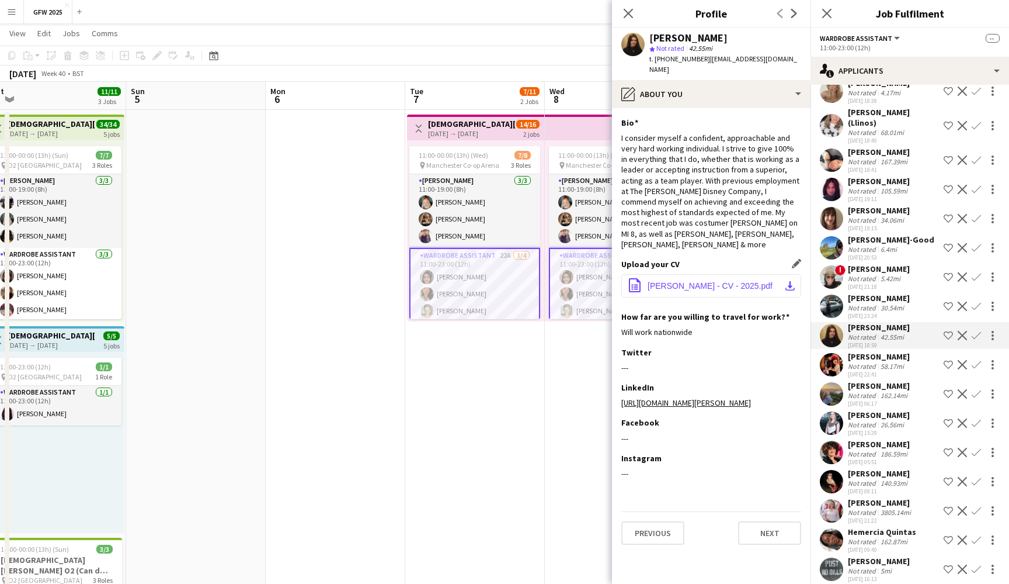
click at [740, 281] on span "[PERSON_NAME] - CV - 2025.pdf" at bounding box center [710, 285] width 125 height 9
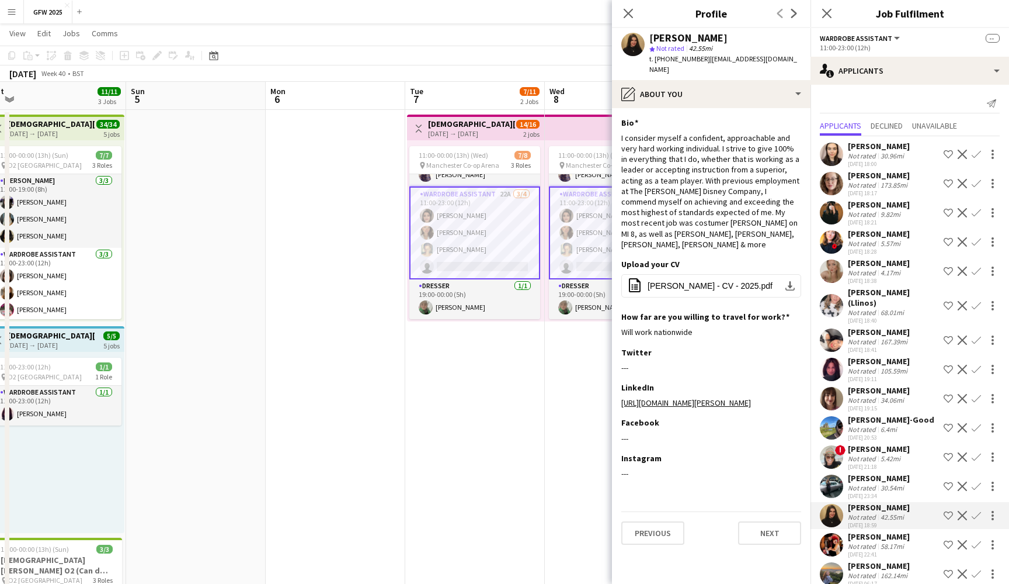
scroll to position [61, 0]
click at [891, 395] on div "34.06mi" at bounding box center [893, 399] width 28 height 9
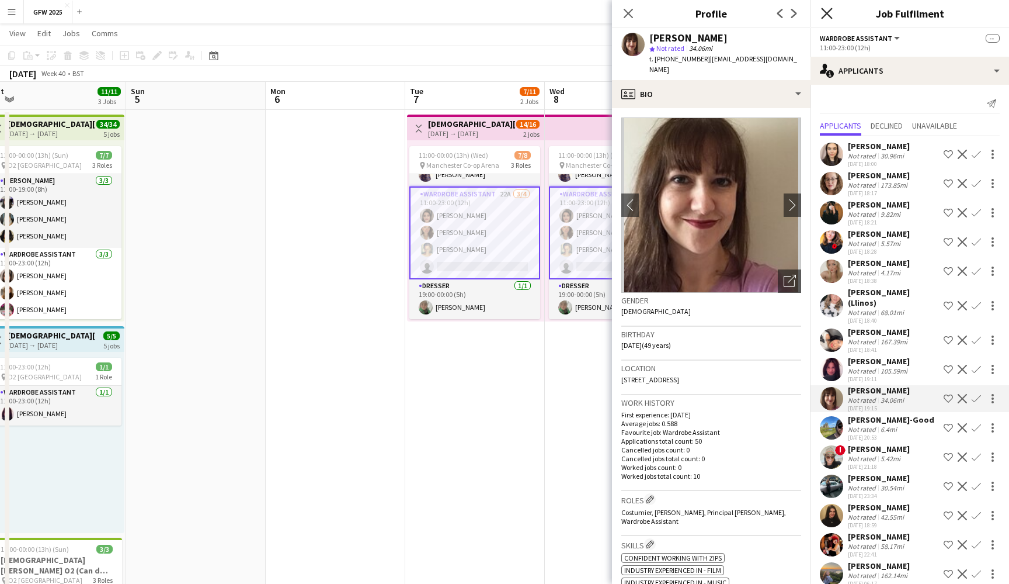
click at [828, 12] on icon "Close pop-in" at bounding box center [826, 13] width 11 height 11
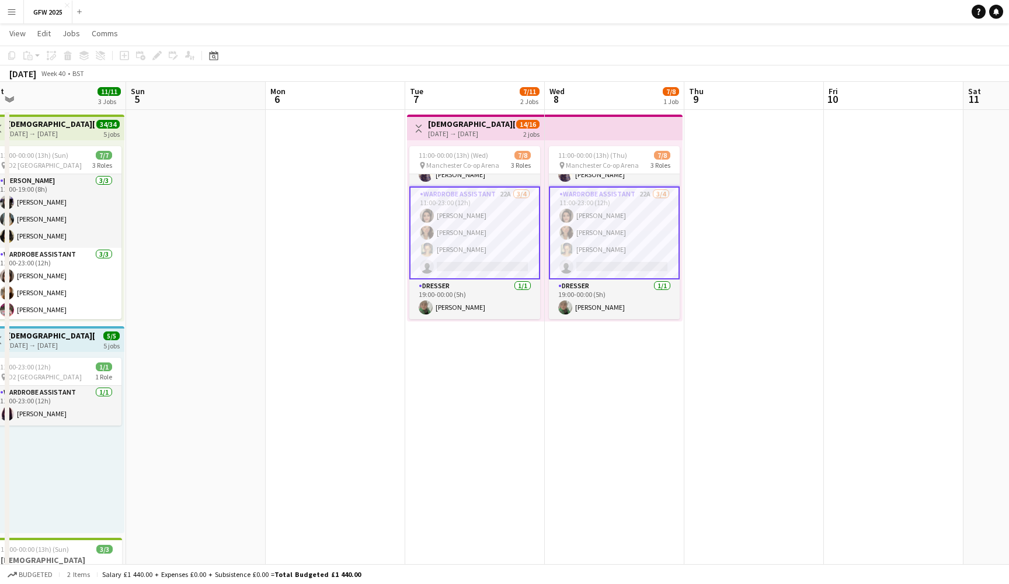
click at [778, 227] on app-date-cell at bounding box center [755, 422] width 140 height 624
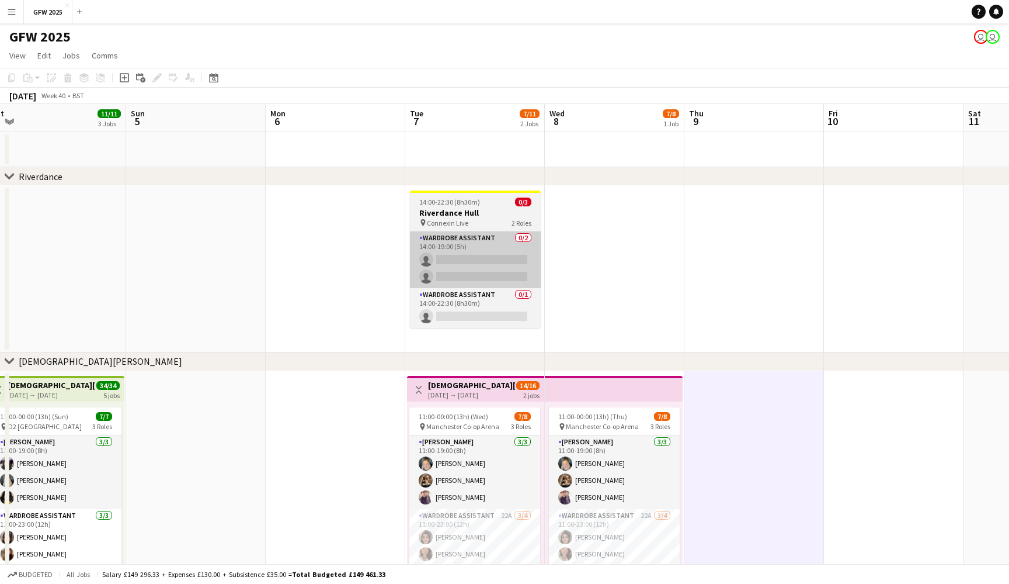
scroll to position [0, 0]
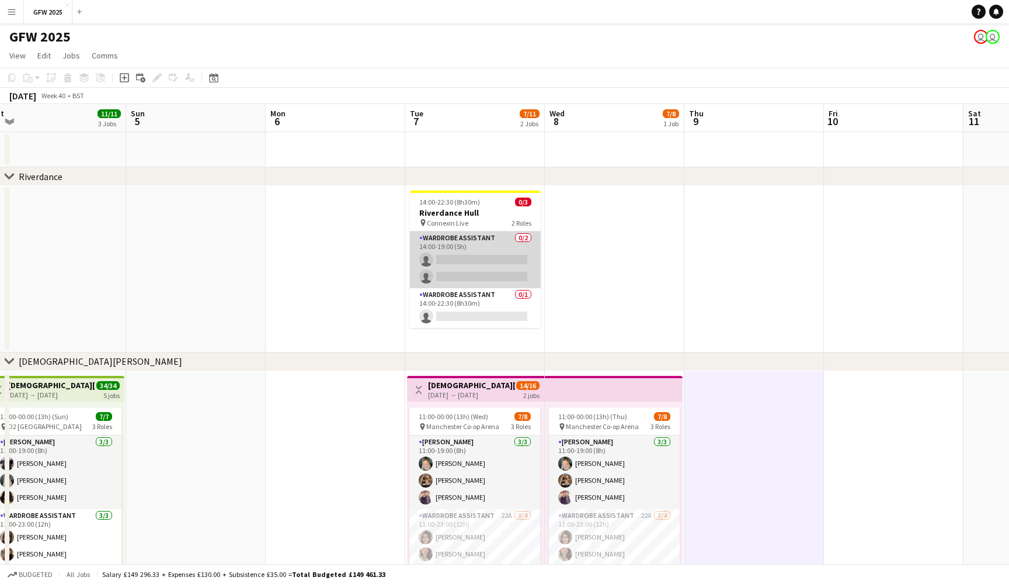
click at [454, 274] on app-card-role "Wardrobe Assistant 0/2 14:00-19:00 (5h) single-neutral-actions single-neutral-a…" at bounding box center [475, 259] width 131 height 57
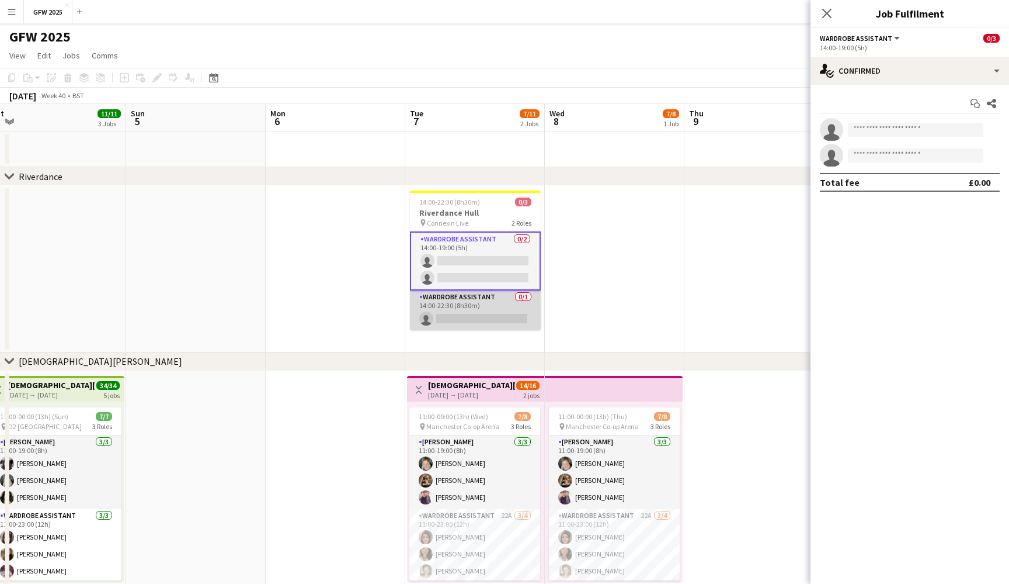
click at [462, 310] on app-card-role "Wardrobe Assistant 0/1 14:00-22:30 (8h30m) single-neutral-actions" at bounding box center [475, 310] width 131 height 40
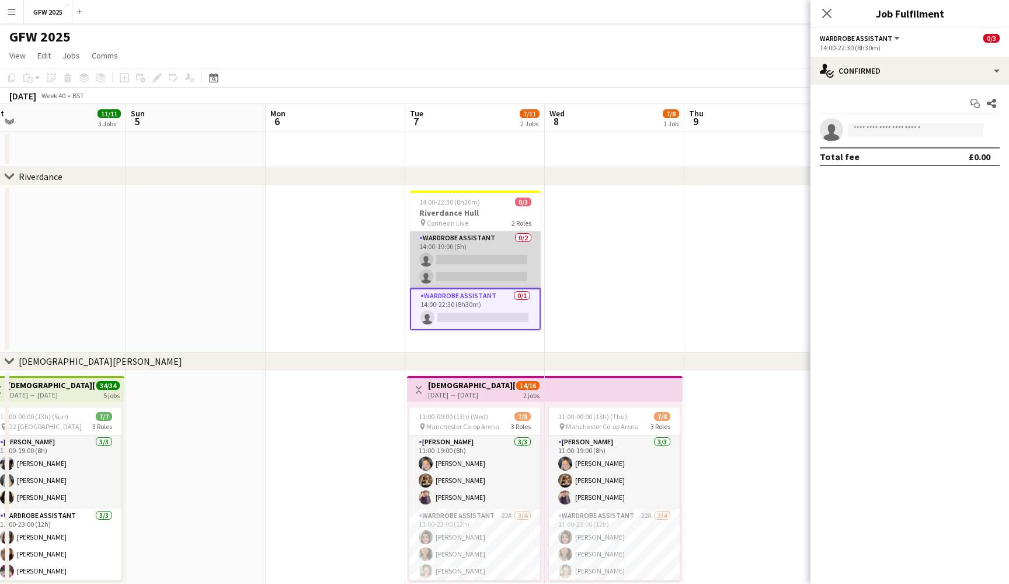
click at [445, 263] on app-card-role "Wardrobe Assistant 0/2 14:00-19:00 (5h) single-neutral-actions single-neutral-a…" at bounding box center [475, 259] width 131 height 57
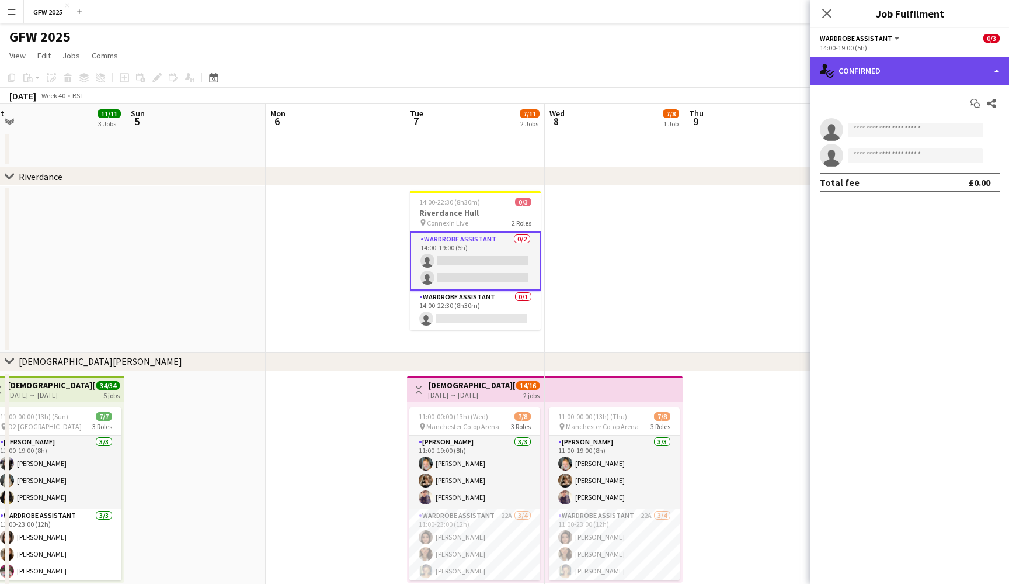
click at [936, 64] on div "single-neutral-actions-check-2 Confirmed" at bounding box center [910, 71] width 199 height 28
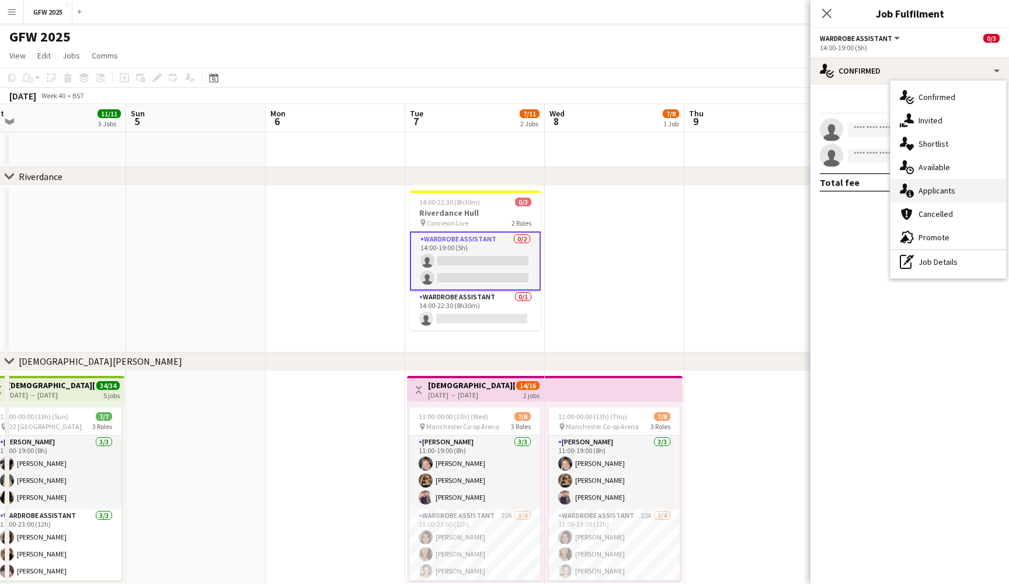
click at [947, 198] on div "single-neutral-actions-information Applicants" at bounding box center [949, 190] width 116 height 23
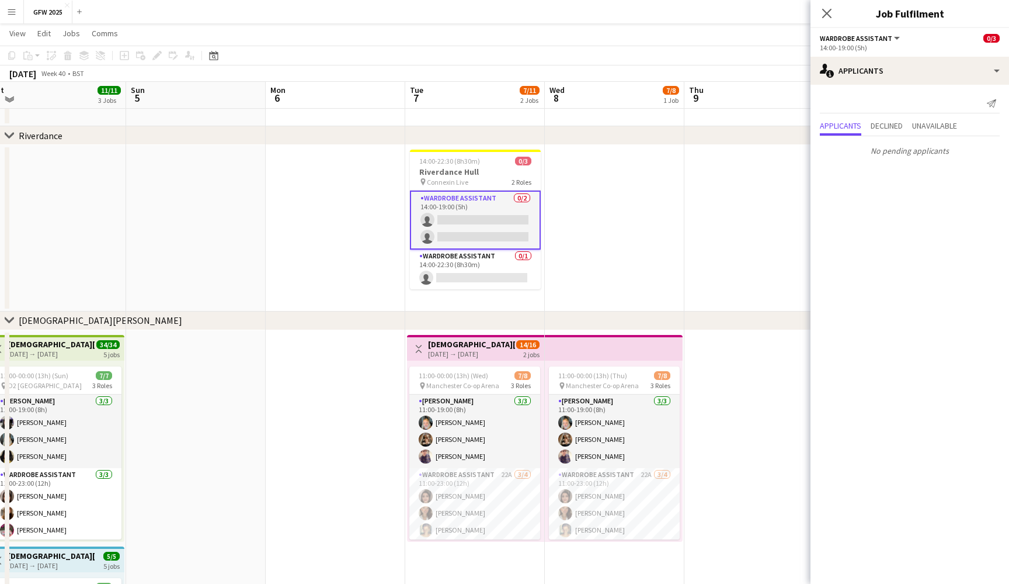
scroll to position [39, 0]
click at [489, 202] on app-card-role "Wardrobe Assistant 0/2 14:00-19:00 (5h) single-neutral-actions single-neutral-a…" at bounding box center [475, 221] width 131 height 59
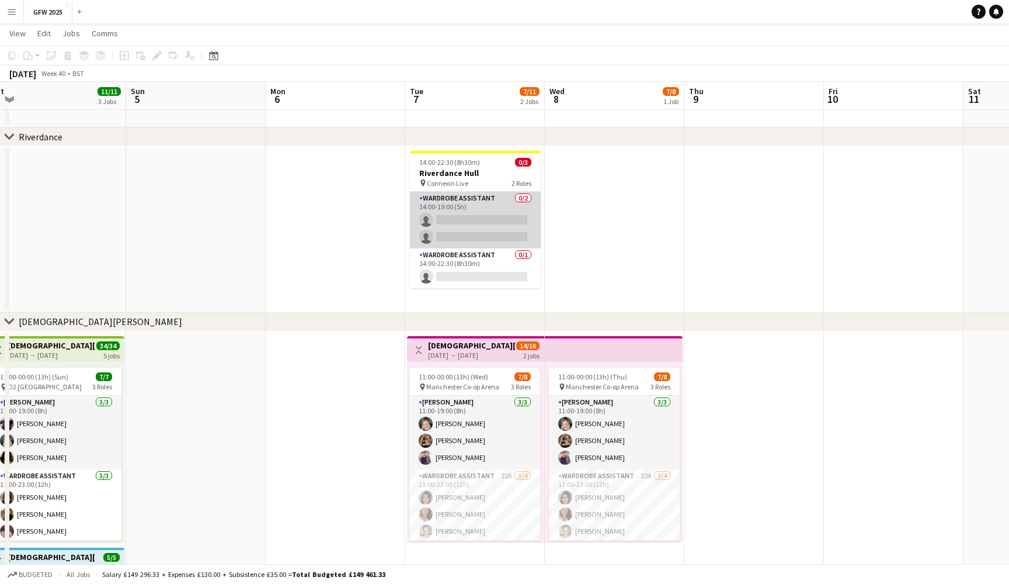
click at [479, 234] on app-card-role "Wardrobe Assistant 0/2 14:00-19:00 (5h) single-neutral-actions single-neutral-a…" at bounding box center [475, 220] width 131 height 57
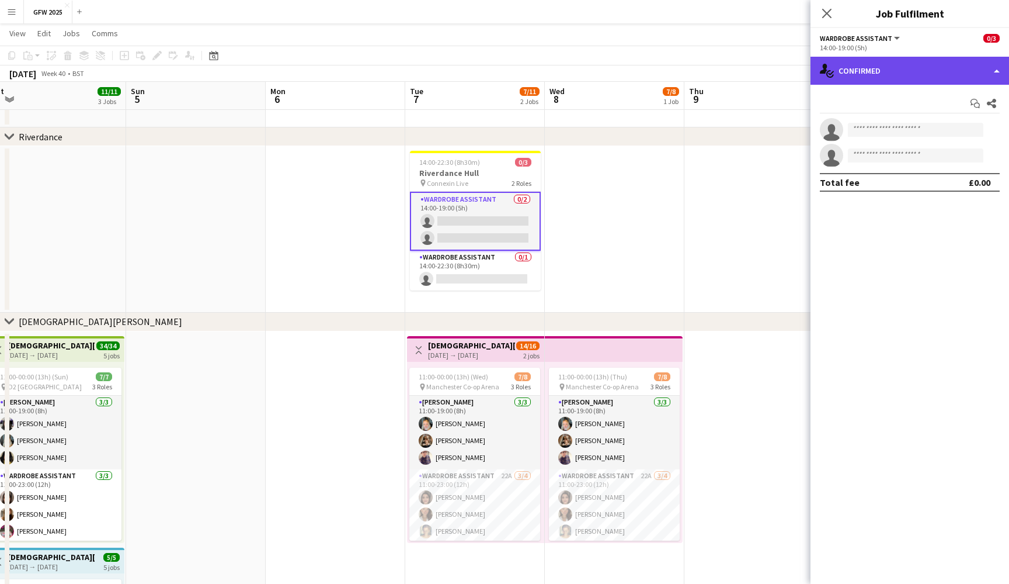
click at [928, 77] on div "single-neutral-actions-check-2 Confirmed" at bounding box center [910, 71] width 199 height 28
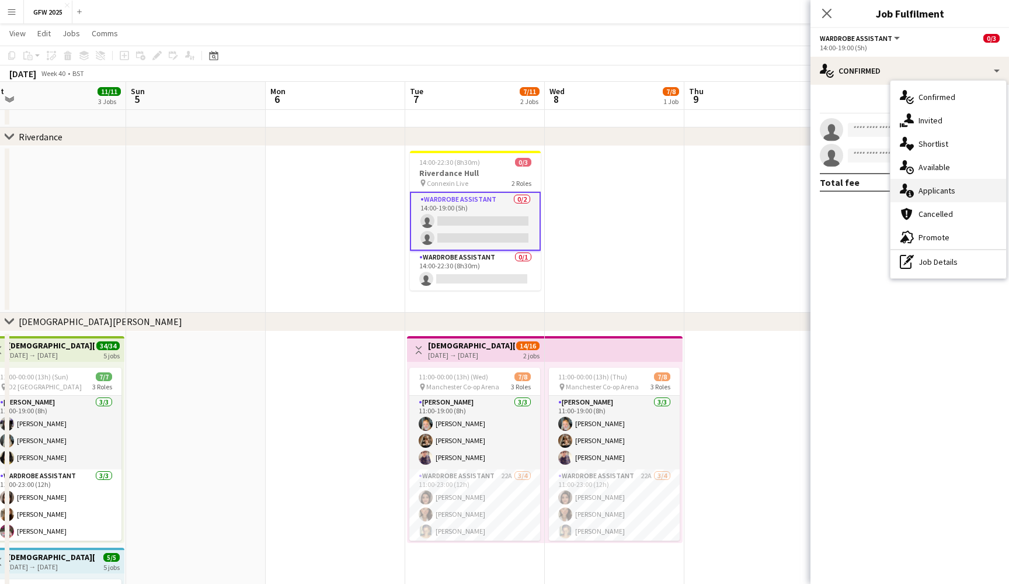
click at [962, 194] on div "single-neutral-actions-information Applicants" at bounding box center [949, 190] width 116 height 23
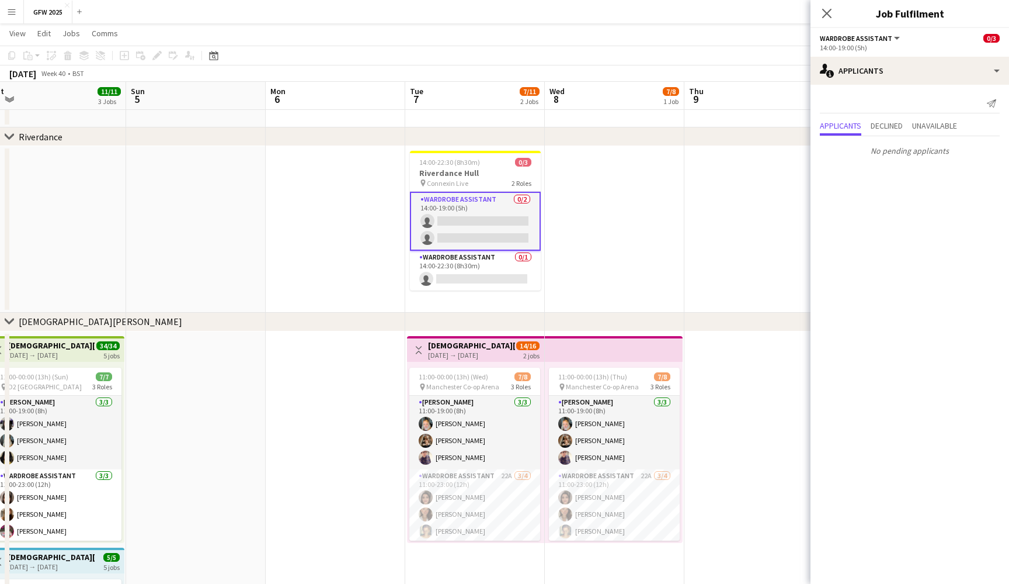
click at [10, 12] on app-icon "Menu" at bounding box center [11, 11] width 9 height 9
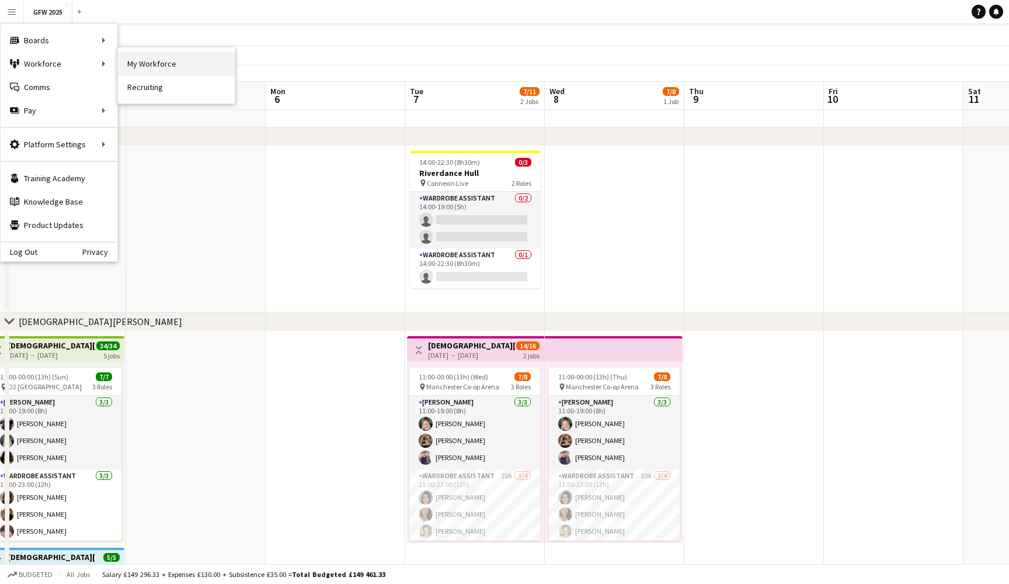
click at [175, 68] on link "My Workforce" at bounding box center [176, 63] width 117 height 23
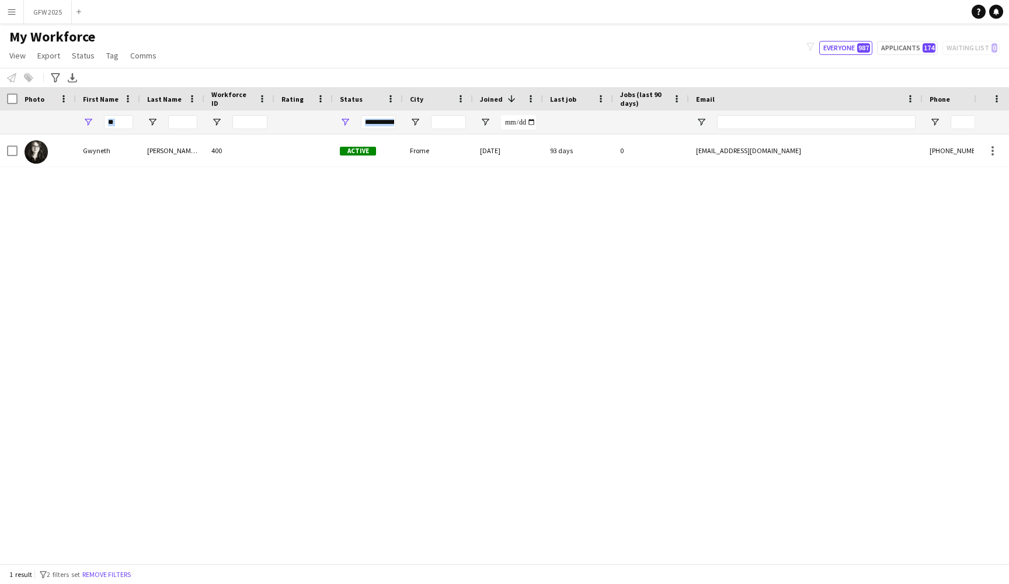
click at [130, 117] on div "**" at bounding box center [108, 121] width 64 height 23
drag, startPoint x: 127, startPoint y: 120, endPoint x: 71, endPoint y: 120, distance: 56.1
click at [71, 120] on div "**********" at bounding box center [633, 121] width 1267 height 23
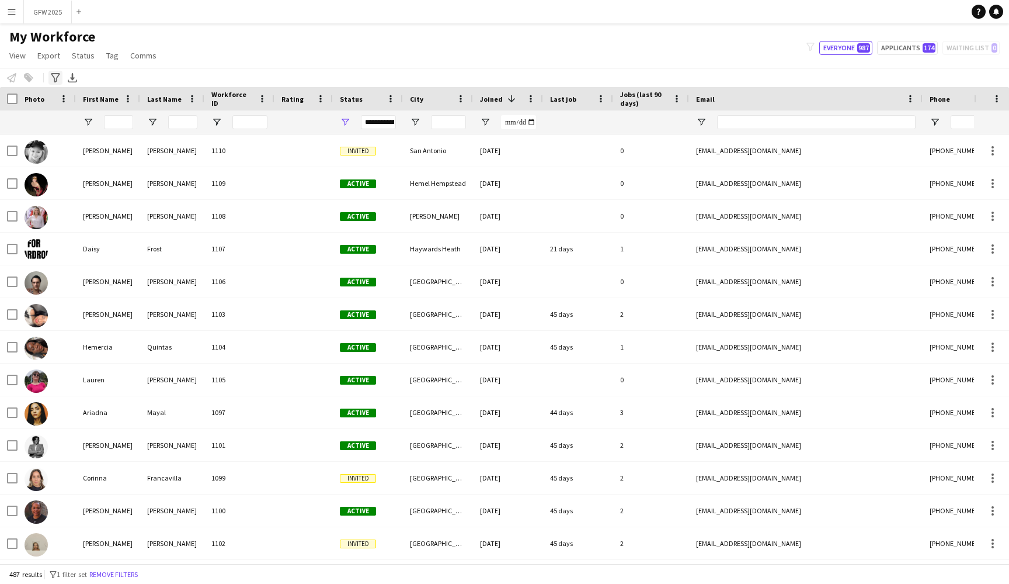
click at [55, 77] on icon "Advanced filters" at bounding box center [55, 77] width 9 height 9
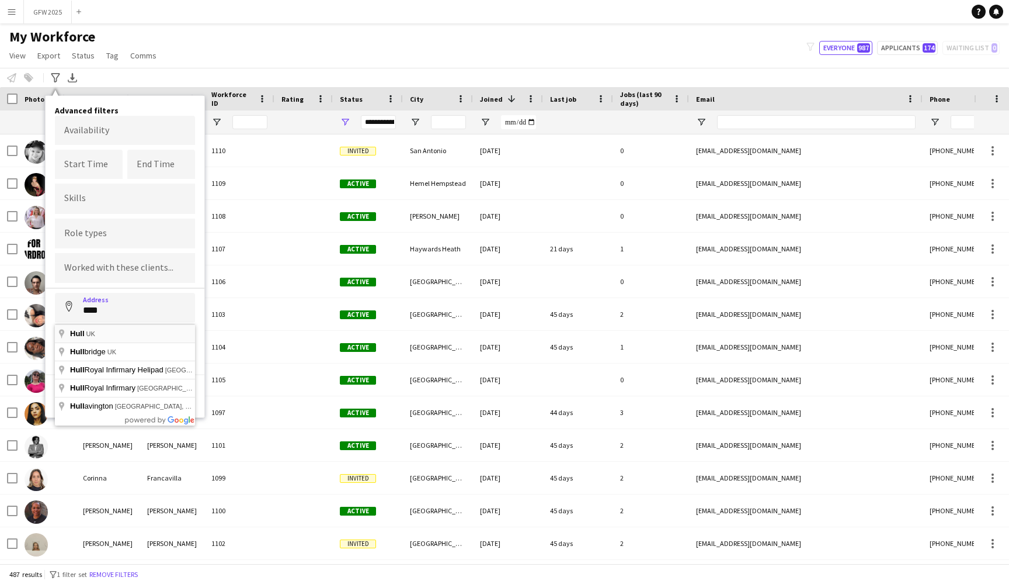
type input "********"
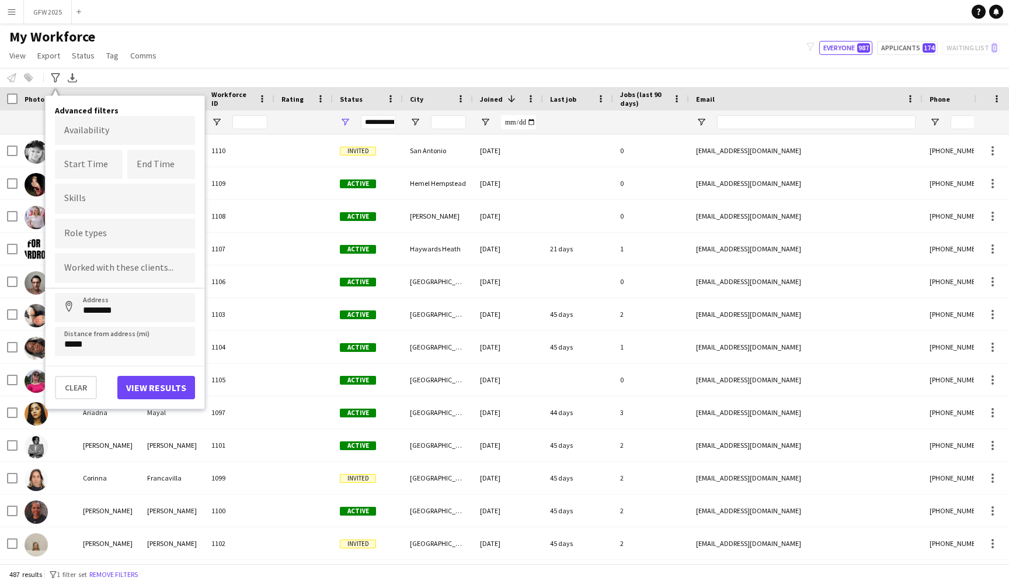
click at [164, 398] on button "View results" at bounding box center [156, 387] width 78 height 23
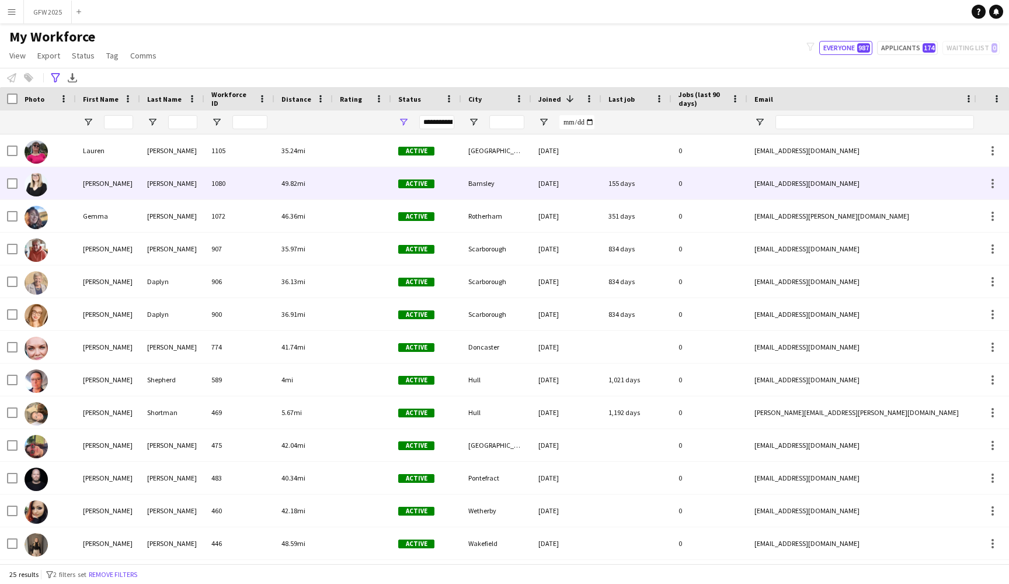
click at [215, 182] on div "1080" at bounding box center [239, 183] width 70 height 32
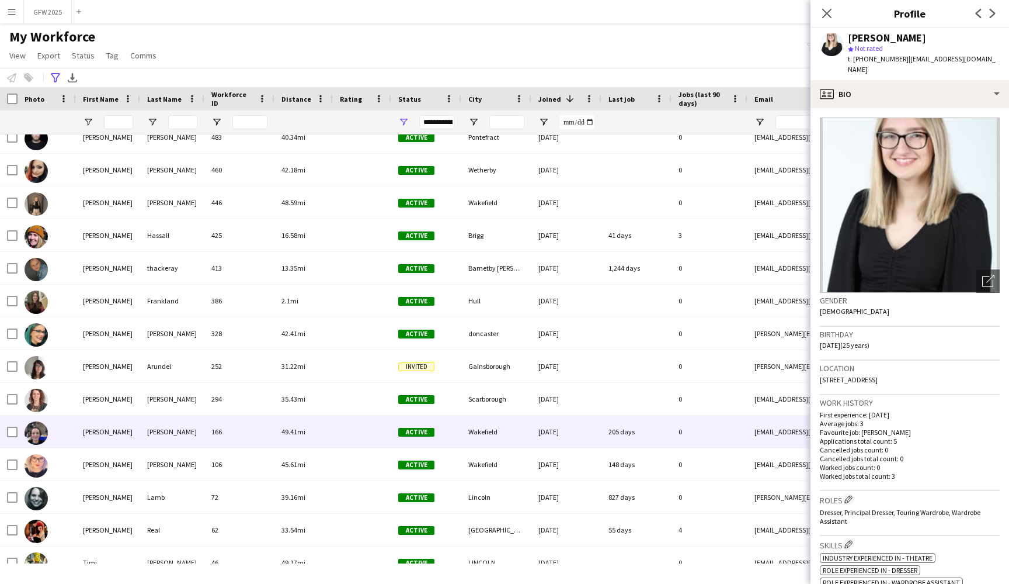
scroll to position [341, 0]
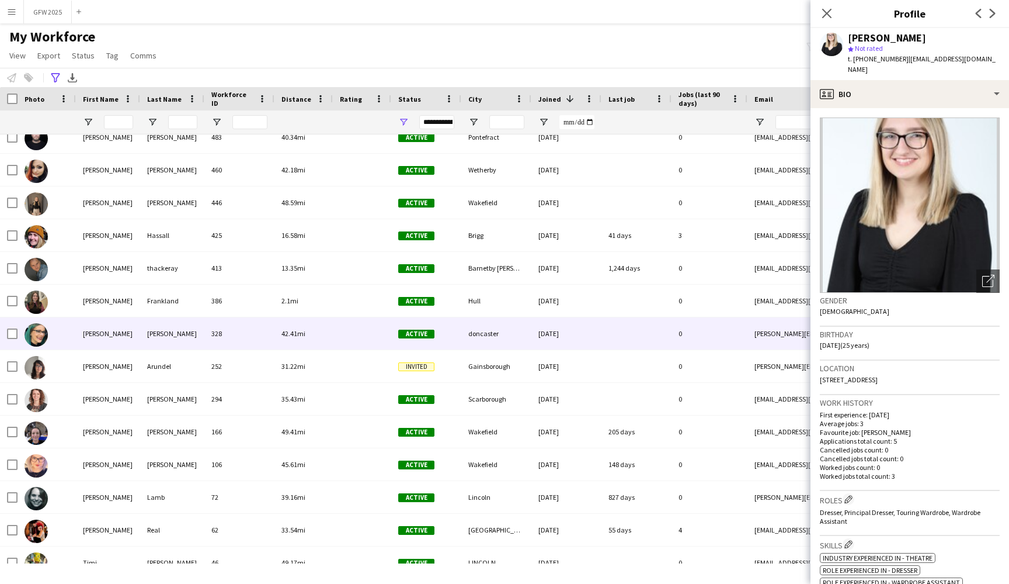
click at [311, 344] on div "42.41mi" at bounding box center [304, 333] width 58 height 32
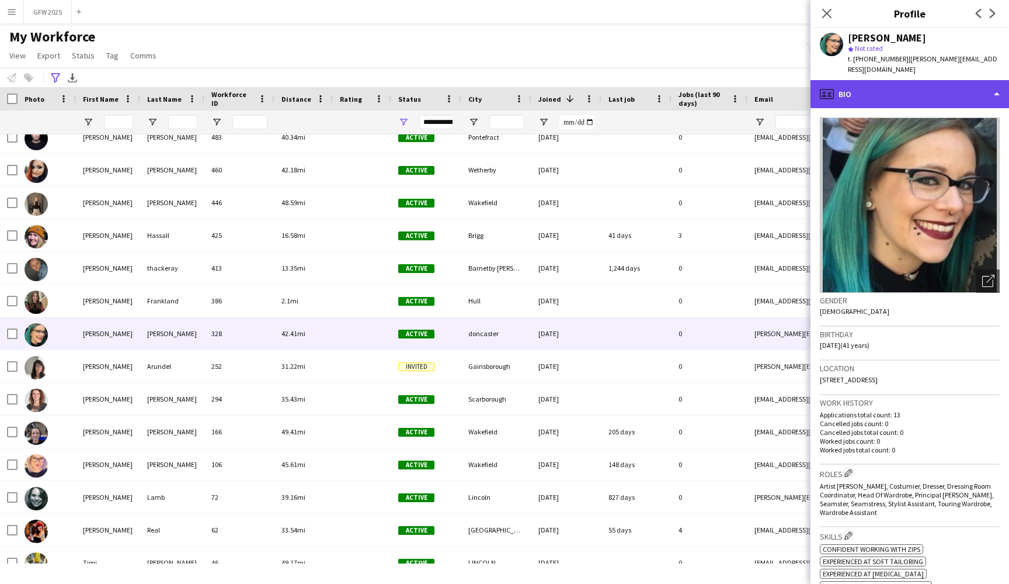
click at [931, 82] on div "profile Bio" at bounding box center [910, 94] width 199 height 28
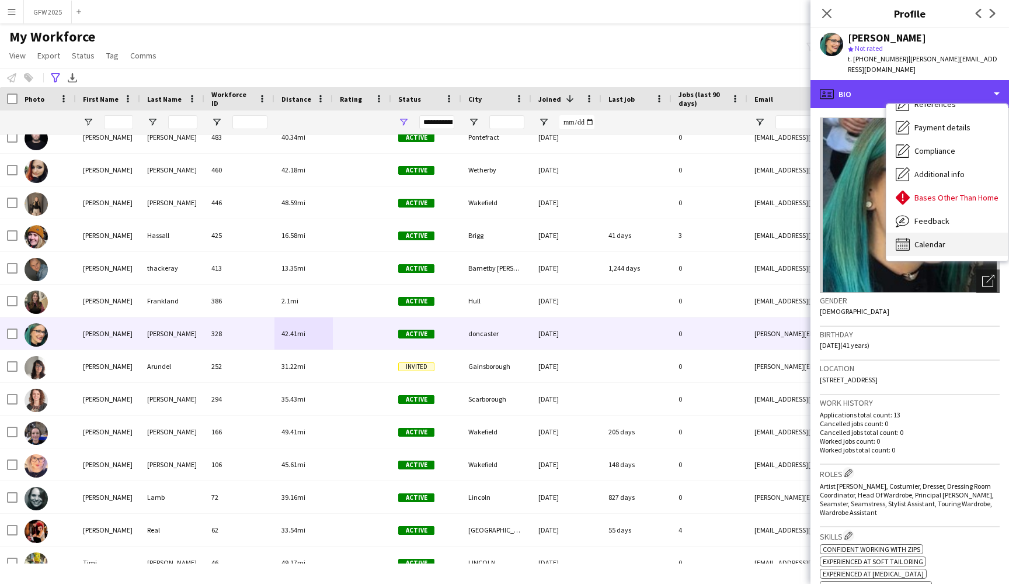
scroll to position [133, 0]
click at [936, 239] on span "Calendar" at bounding box center [930, 244] width 31 height 11
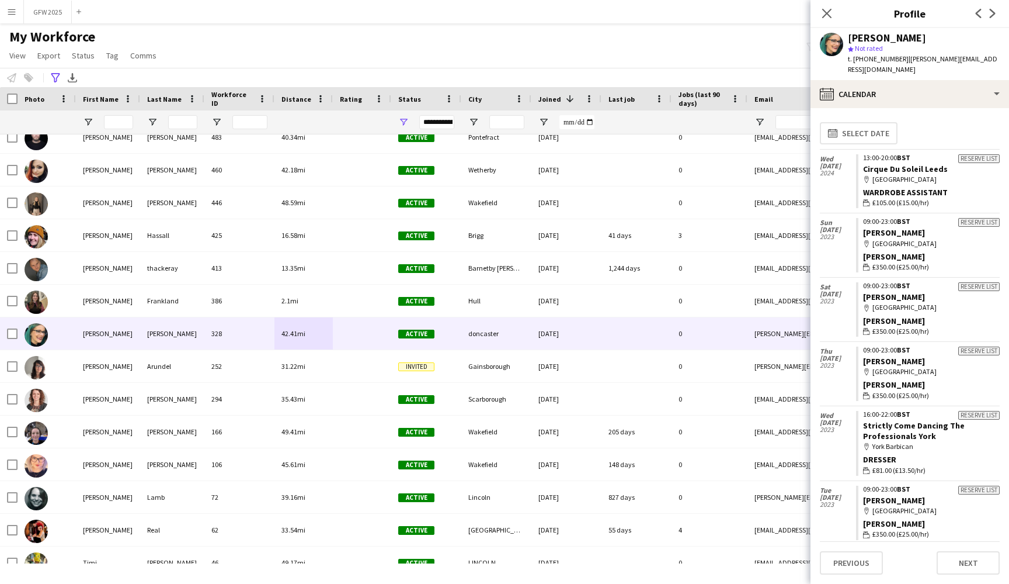
scroll to position [-1, 0]
click at [827, 22] on div "Close pop-in" at bounding box center [827, 13] width 33 height 27
click at [827, 19] on icon "Close pop-in" at bounding box center [826, 13] width 11 height 11
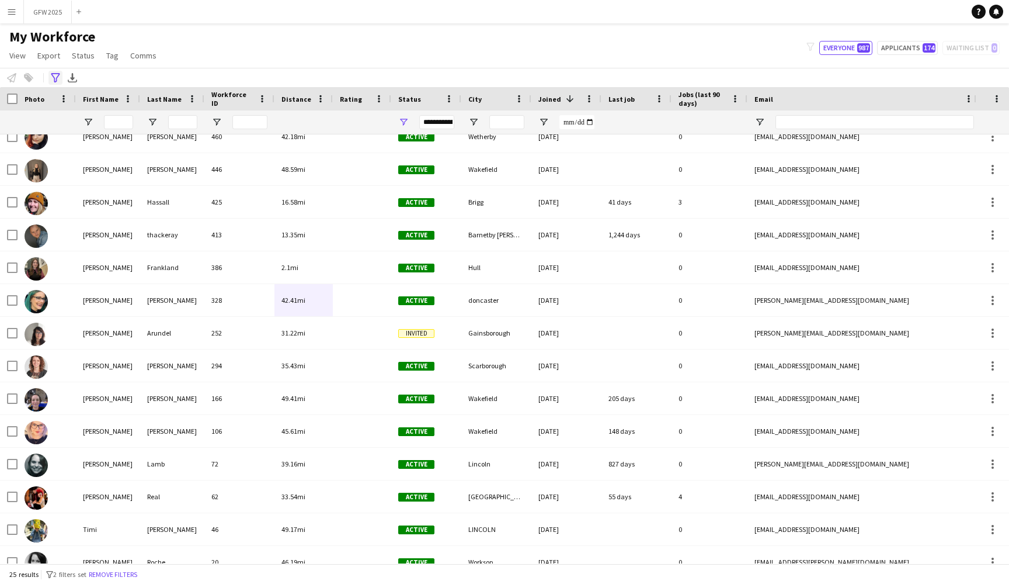
click at [54, 82] on icon "Advanced filters" at bounding box center [55, 77] width 9 height 9
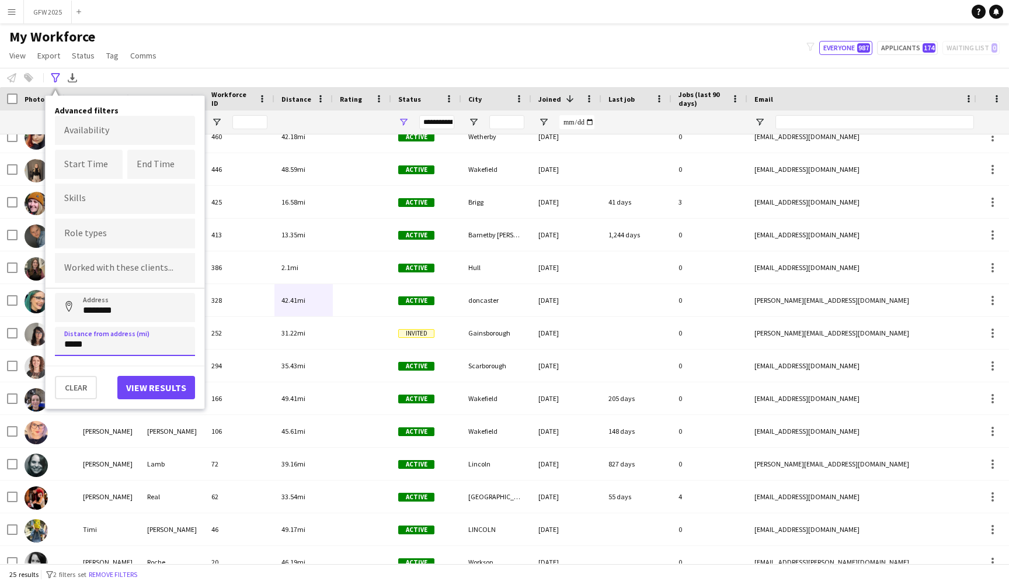
click at [68, 347] on input "*****" at bounding box center [125, 341] width 140 height 29
type input "*****"
click at [156, 390] on button "View results" at bounding box center [156, 387] width 78 height 23
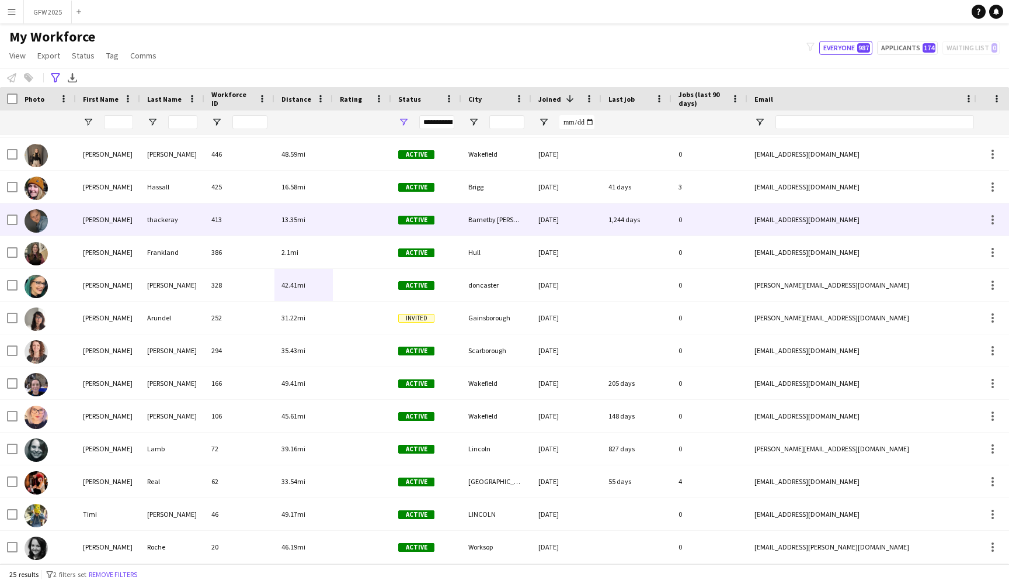
scroll to position [389, 0]
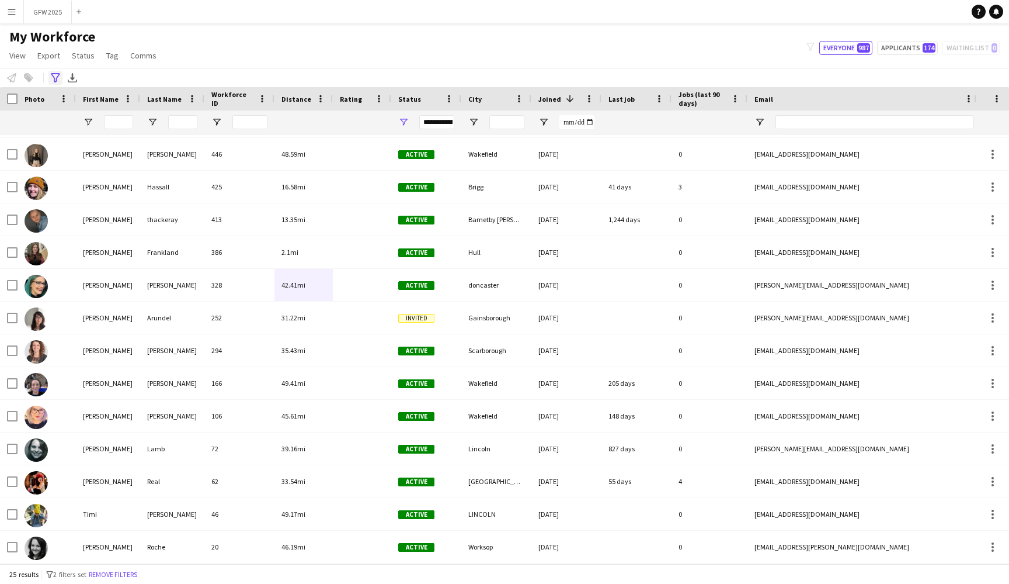
click at [55, 80] on icon "Advanced filters" at bounding box center [55, 77] width 9 height 9
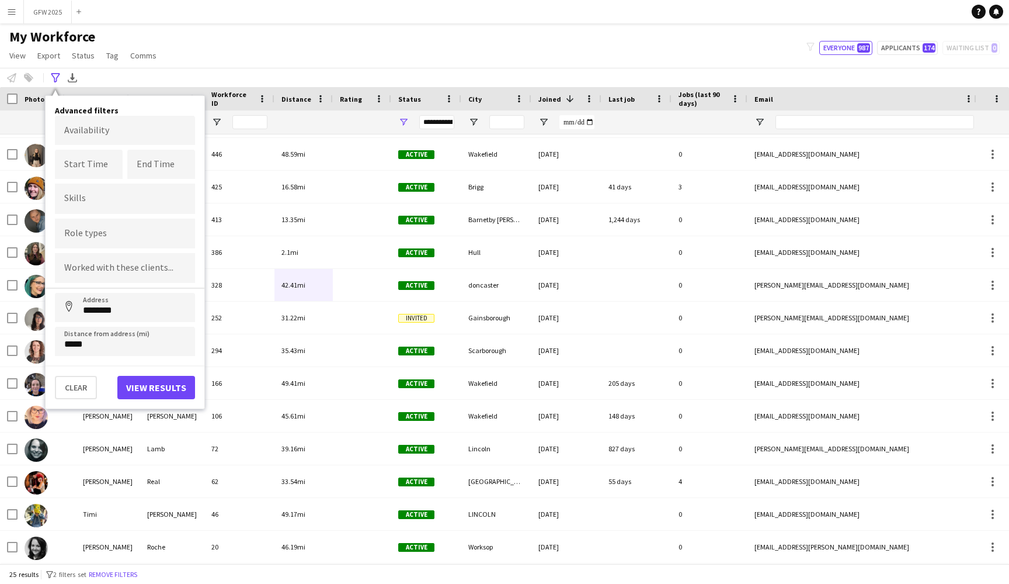
click at [158, 393] on button "View results" at bounding box center [156, 387] width 78 height 23
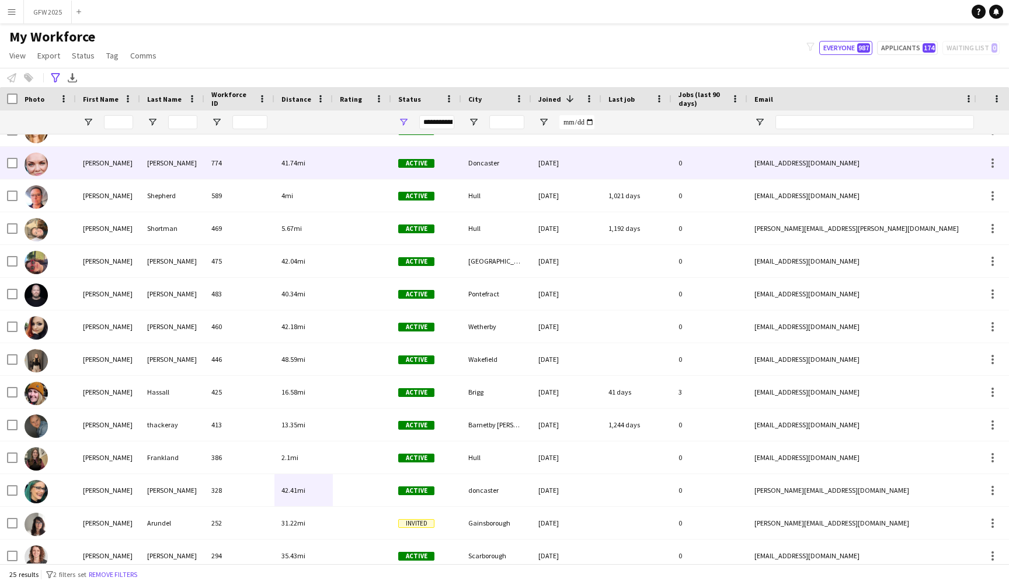
scroll to position [223, 0]
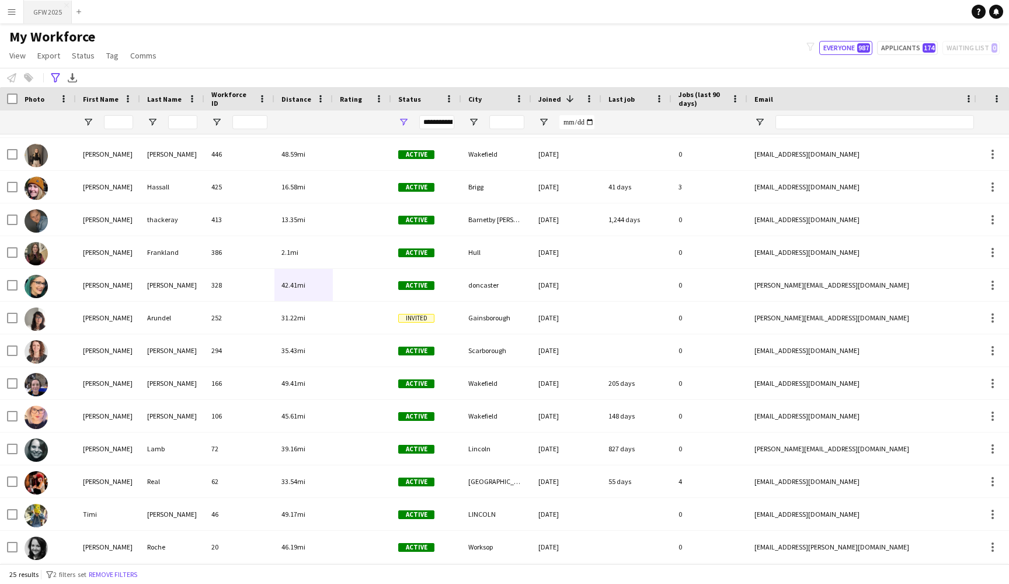
click at [53, 11] on button "GFW 2025 Close" at bounding box center [48, 12] width 48 height 23
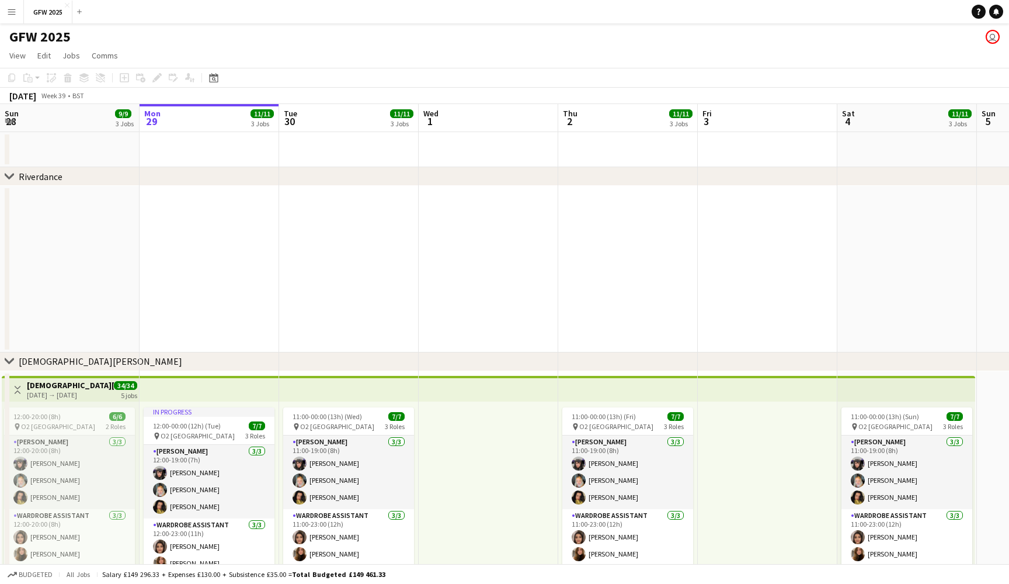
click at [491, 261] on app-date-cell at bounding box center [489, 269] width 140 height 166
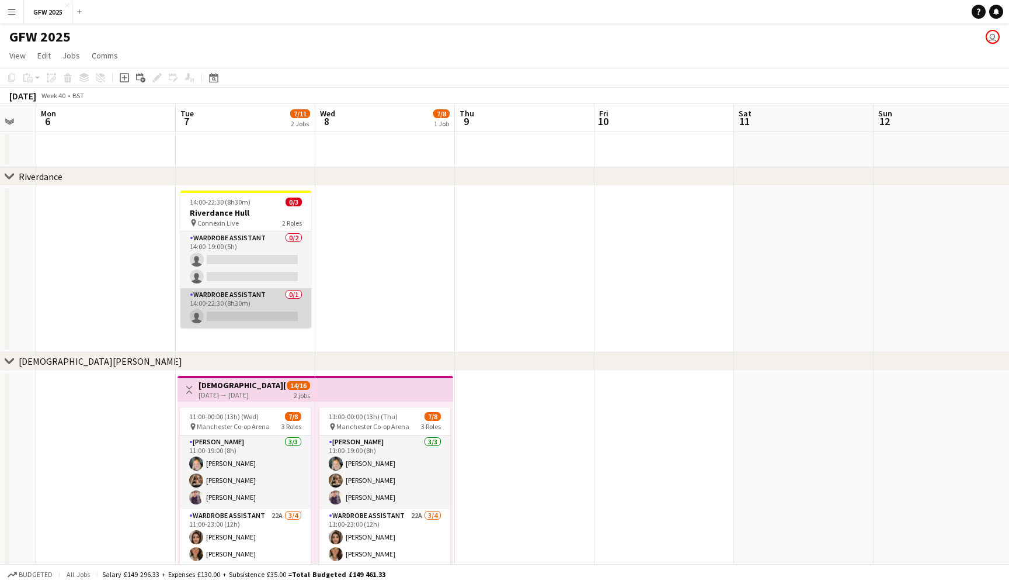
click at [261, 305] on app-card-role "Wardrobe Assistant 0/1 14:00-22:30 (8h30m) single-neutral-actions" at bounding box center [246, 308] width 131 height 40
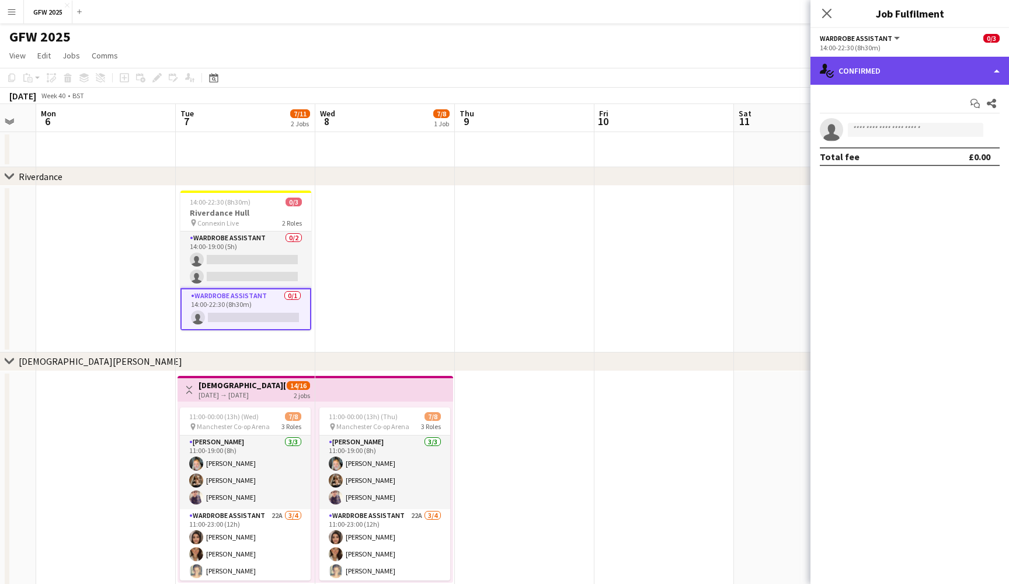
click at [938, 72] on div "single-neutral-actions-check-2 Confirmed" at bounding box center [910, 71] width 199 height 28
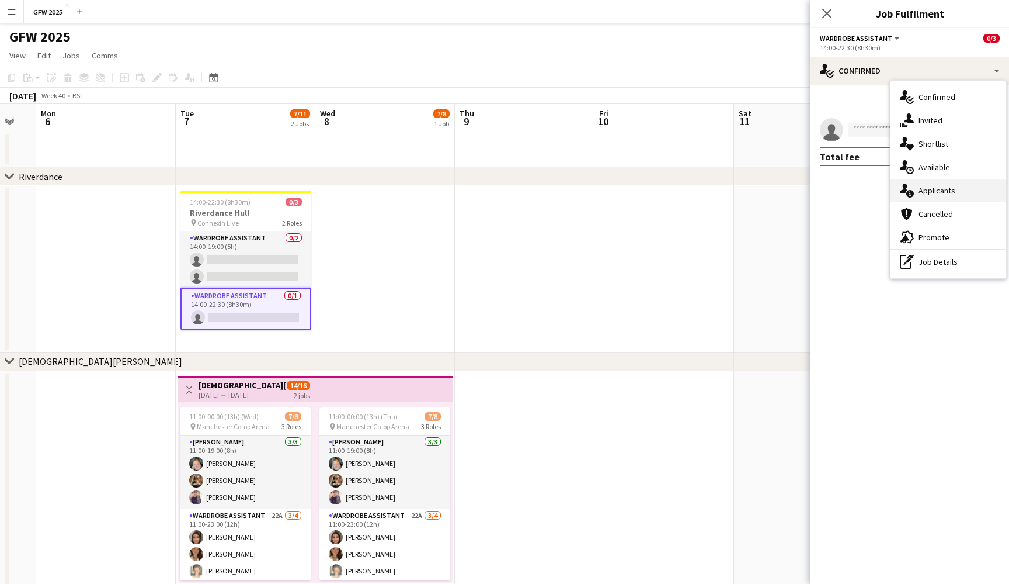
click at [950, 187] on span "Applicants" at bounding box center [937, 190] width 37 height 11
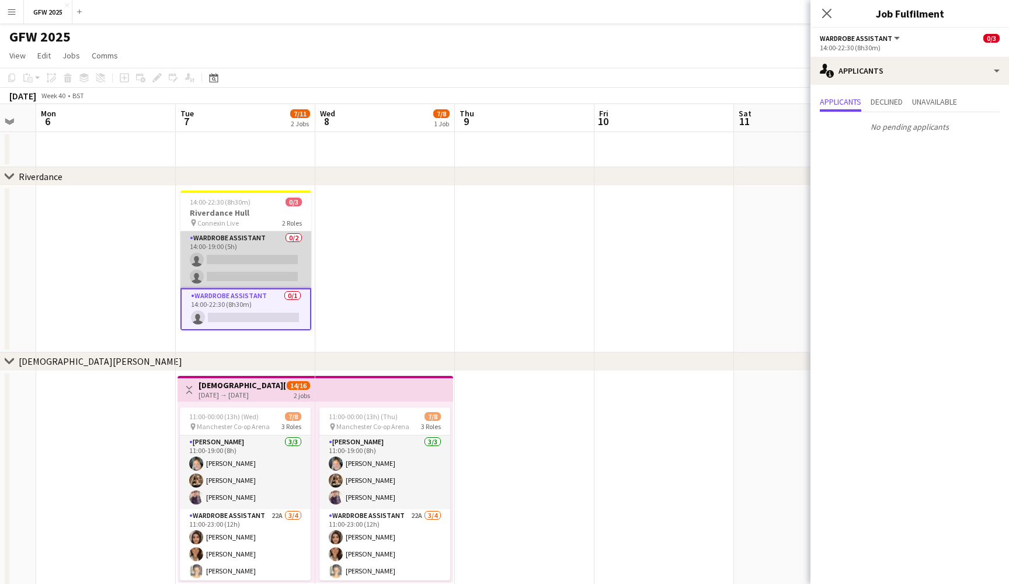
click at [248, 255] on app-card-role "Wardrobe Assistant 0/2 14:00-19:00 (5h) single-neutral-actions single-neutral-a…" at bounding box center [246, 259] width 131 height 57
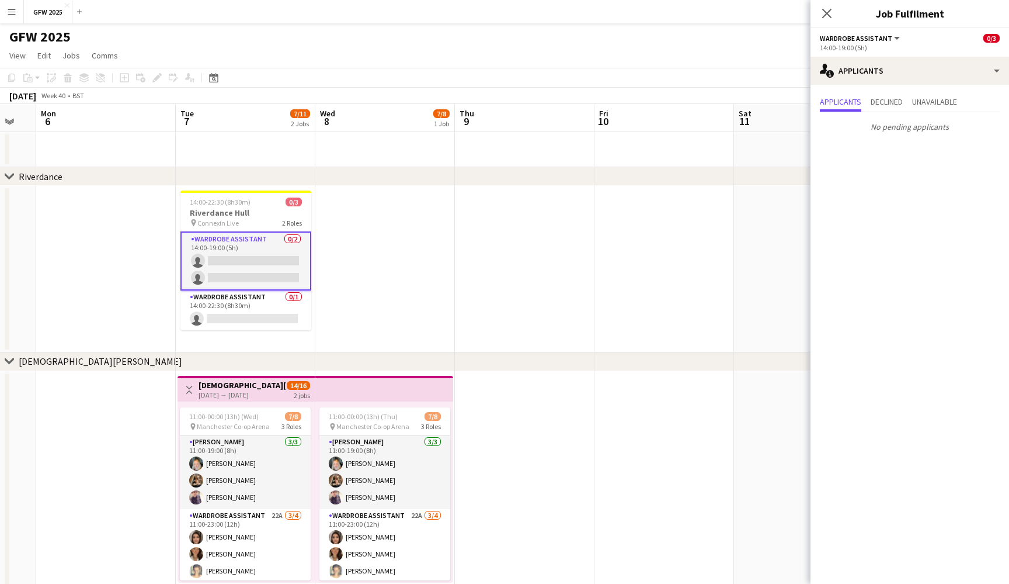
click at [262, 251] on app-card-role "Wardrobe Assistant 0/2 14:00-19:00 (5h) single-neutral-actions single-neutral-a…" at bounding box center [246, 260] width 131 height 59
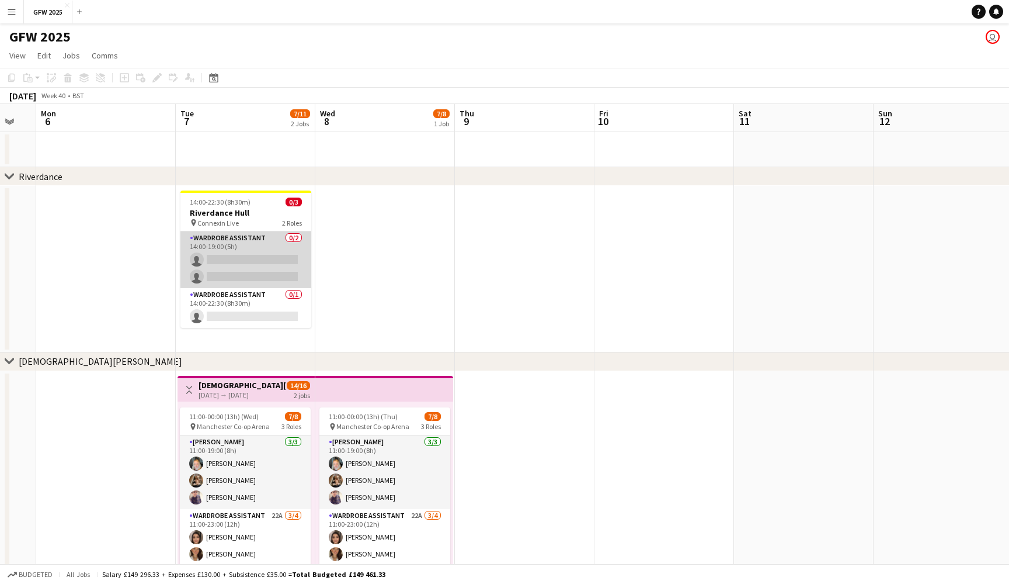
click at [262, 251] on app-card-role "Wardrobe Assistant 0/2 14:00-19:00 (5h) single-neutral-actions single-neutral-a…" at bounding box center [246, 259] width 131 height 57
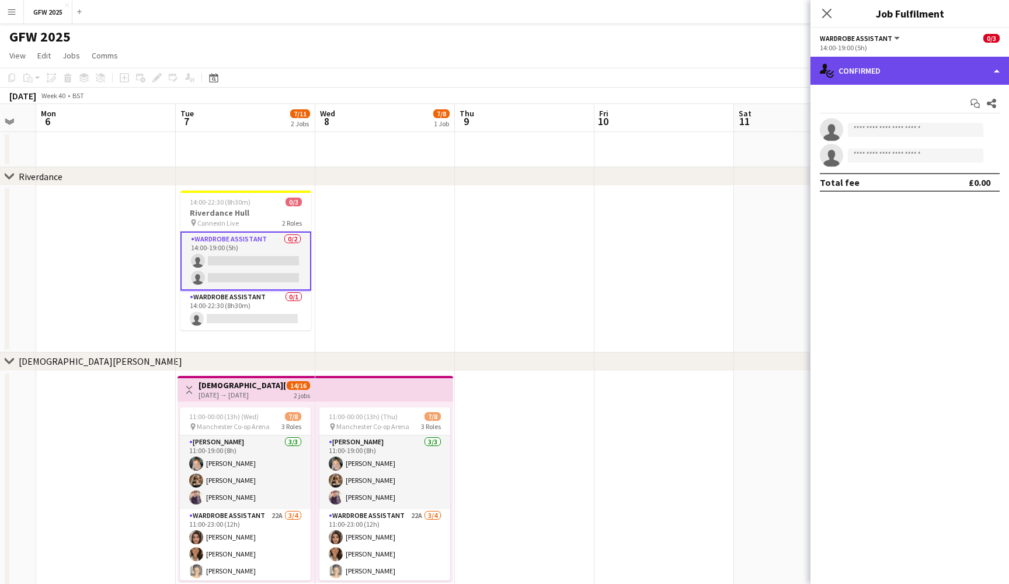
click at [897, 74] on div "single-neutral-actions-check-2 Confirmed" at bounding box center [910, 71] width 199 height 28
